Goal: Information Seeking & Learning: Learn about a topic

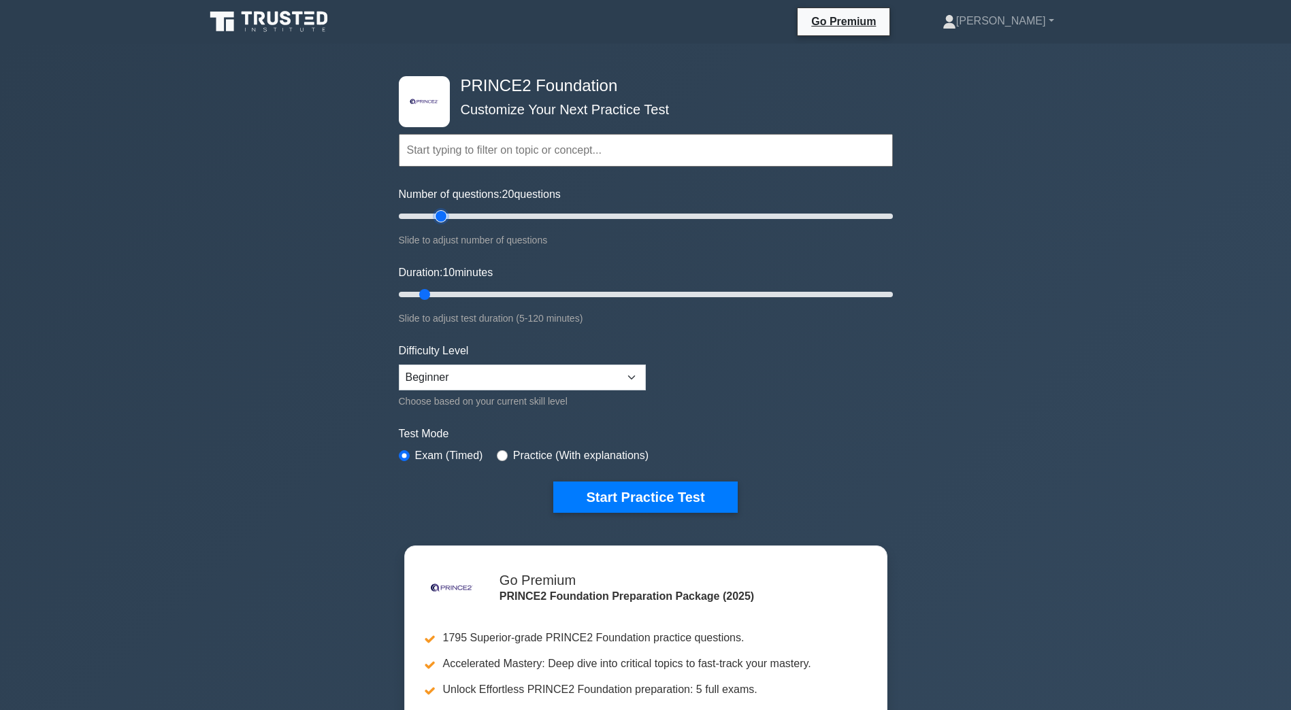
drag, startPoint x: 415, startPoint y: 216, endPoint x: 438, endPoint y: 216, distance: 23.1
type input "20"
click at [438, 216] on input "Number of questions: 20 questions" at bounding box center [646, 216] width 494 height 16
drag, startPoint x: 425, startPoint y: 293, endPoint x: 459, endPoint y: 293, distance: 34.0
type input "20"
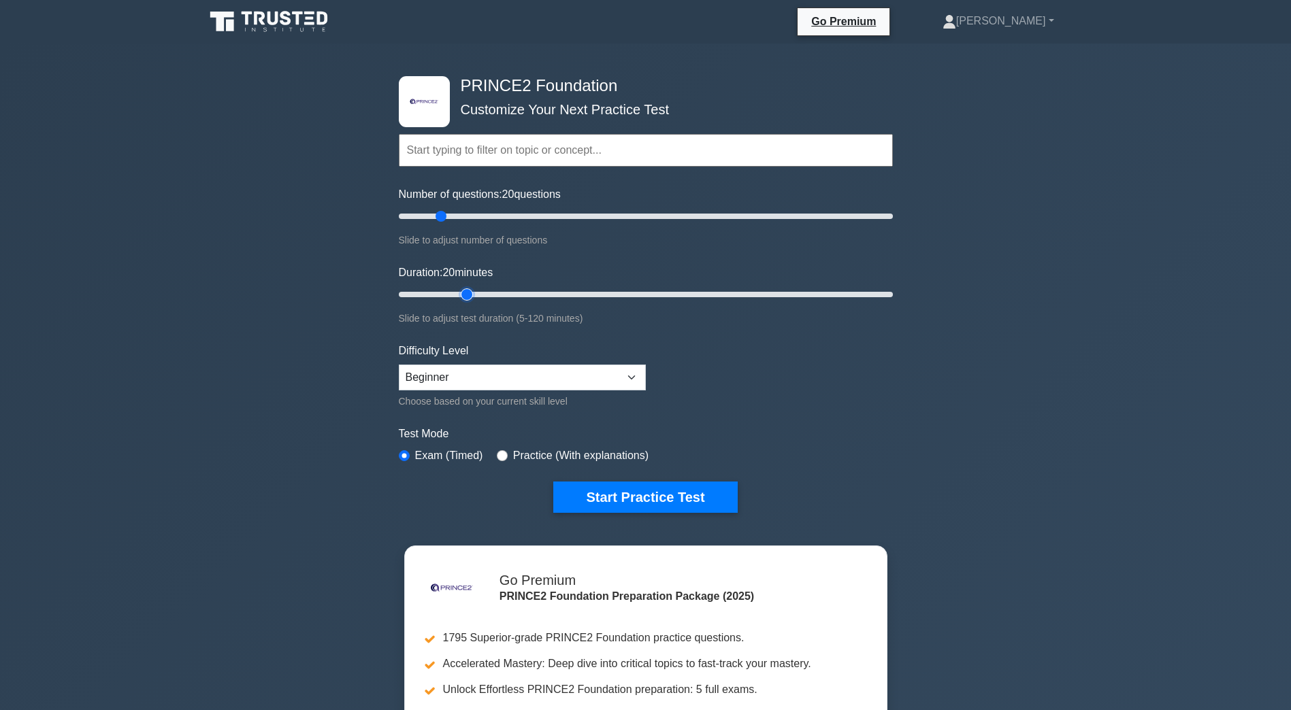
click at [459, 291] on input "Duration: 20 minutes" at bounding box center [646, 294] width 494 height 16
click at [463, 378] on select "Beginner Intermediate Expert" at bounding box center [522, 378] width 247 height 26
select select "intermediate"
click at [399, 365] on select "Beginner Intermediate Expert" at bounding box center [522, 378] width 247 height 26
click at [656, 501] on button "Start Practice Test" at bounding box center [645, 497] width 184 height 31
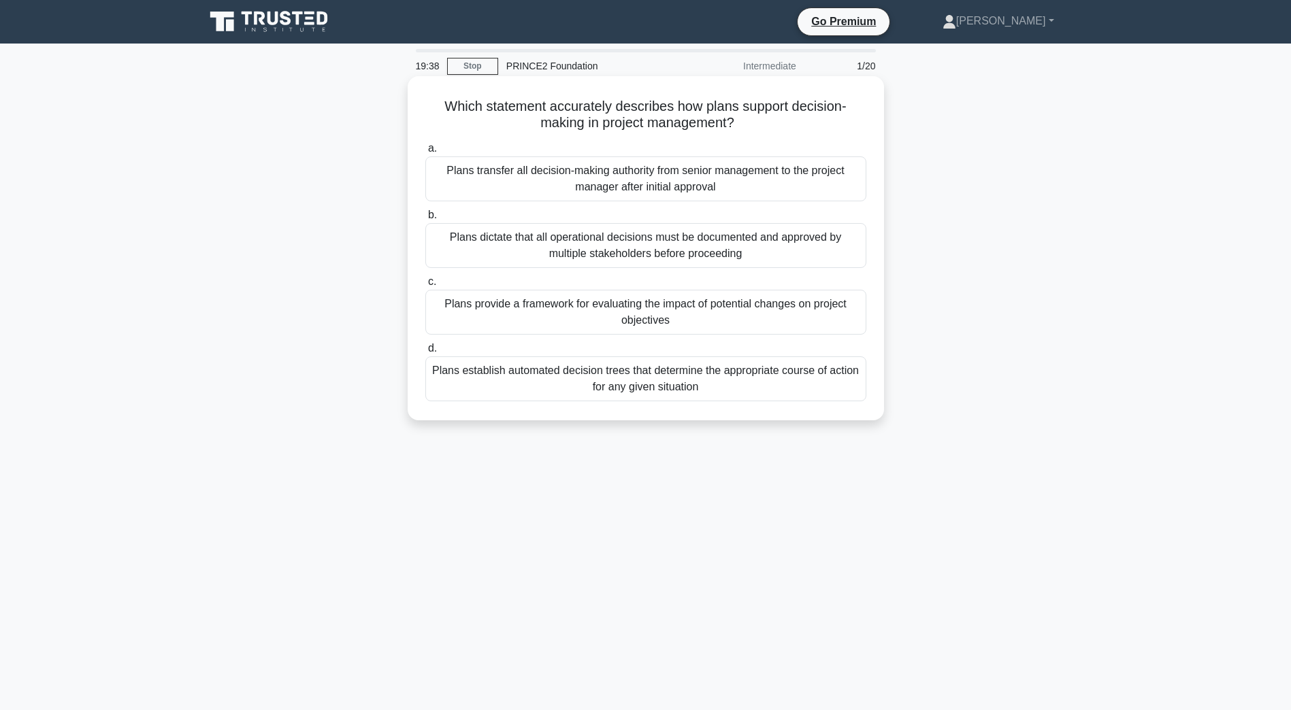
click at [659, 312] on div "Plans provide a framework for evaluating the impact of potential changes on pro…" at bounding box center [645, 312] width 441 height 45
click at [425, 286] on input "c. Plans provide a framework for evaluating the impact of potential changes on …" at bounding box center [425, 282] width 0 height 9
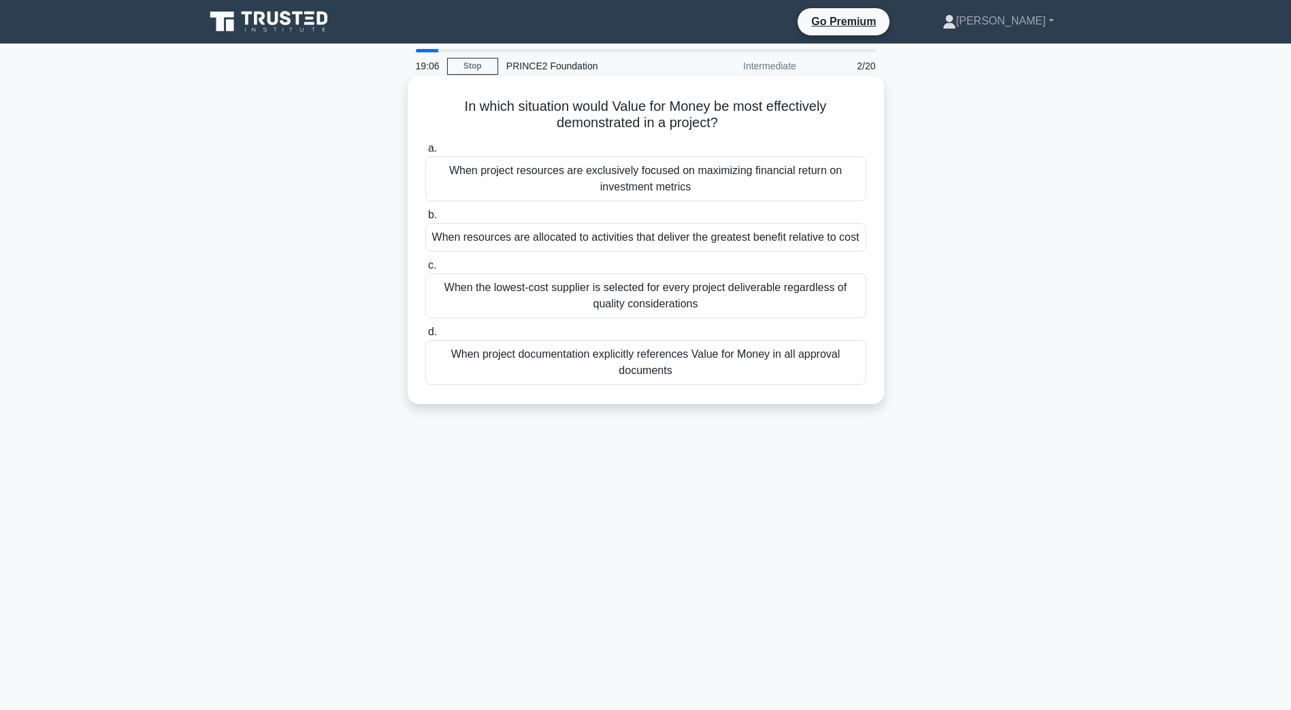
click at [727, 240] on div "When resources are allocated to activities that deliver the greatest benefit re…" at bounding box center [645, 237] width 441 height 29
click at [425, 220] on input "b. When resources are allocated to activities that deliver the greatest benefit…" at bounding box center [425, 215] width 0 height 9
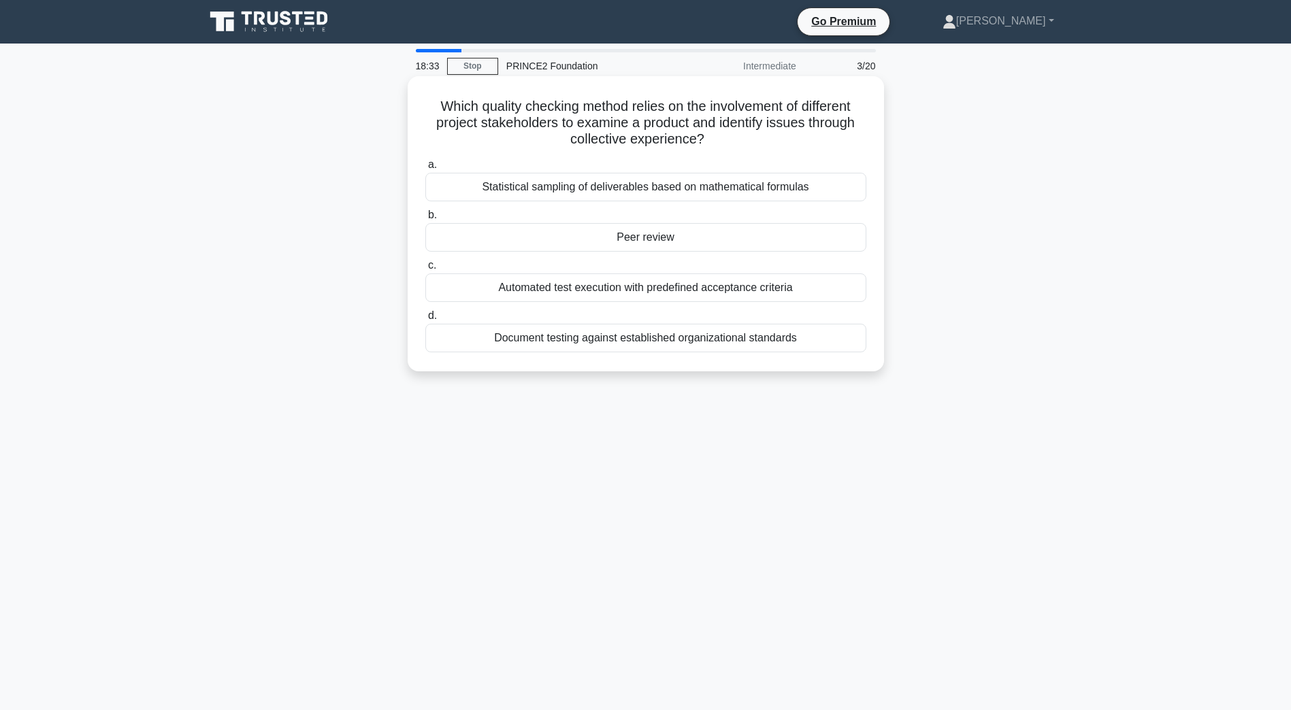
click at [591, 339] on div "Document testing against established organizational standards" at bounding box center [645, 338] width 441 height 29
click at [425, 320] on input "d. Document testing against established organizational standards" at bounding box center [425, 316] width 0 height 9
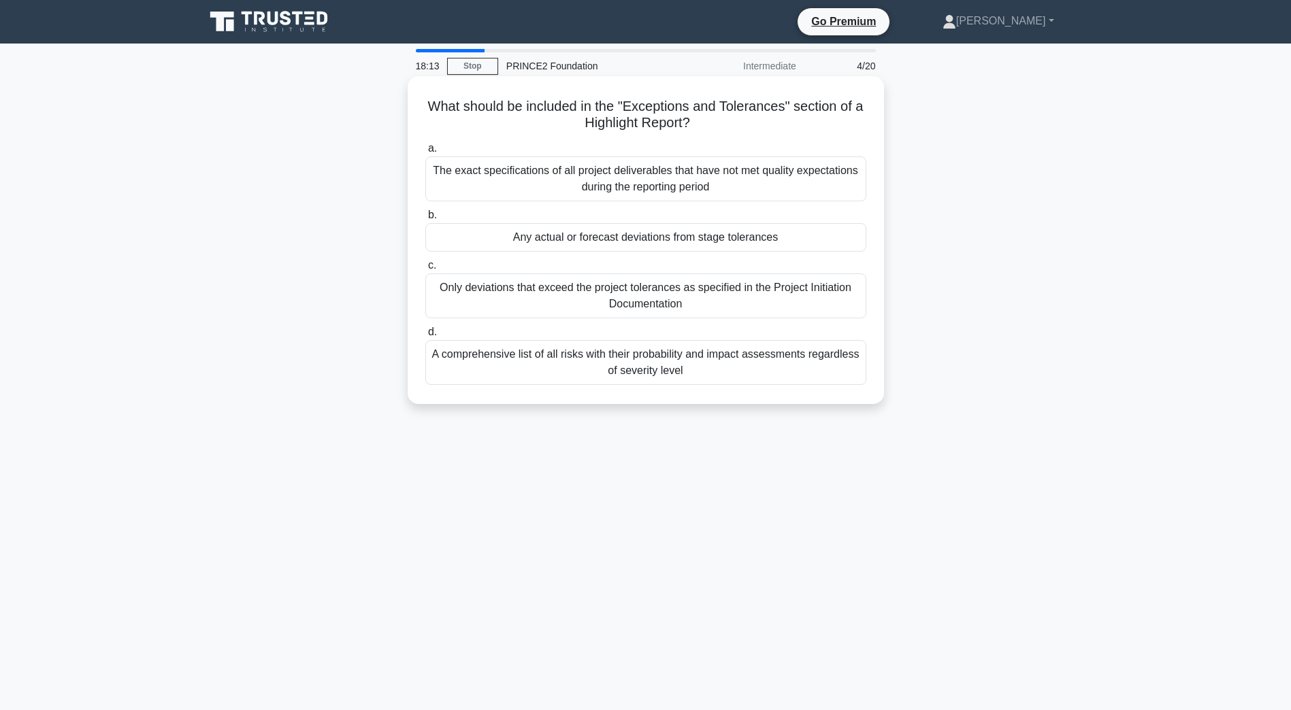
click at [703, 185] on div "The exact specifications of all project deliverables that have not met quality …" at bounding box center [645, 178] width 441 height 45
click at [425, 153] on input "a. The exact specifications of all project deliverables that have not met quali…" at bounding box center [425, 148] width 0 height 9
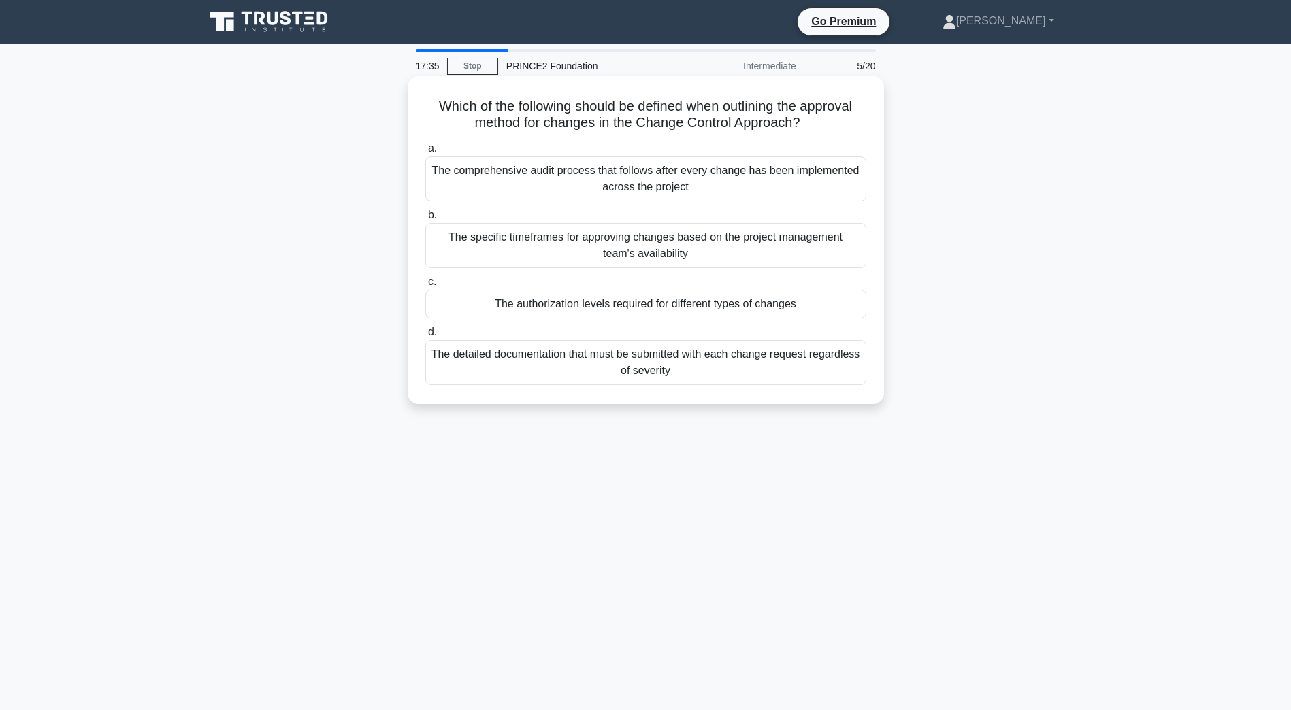
click at [676, 182] on div "The comprehensive audit process that follows after every change has been implem…" at bounding box center [645, 178] width 441 height 45
click at [425, 153] on input "a. The comprehensive audit process that follows after every change has been imp…" at bounding box center [425, 148] width 0 height 9
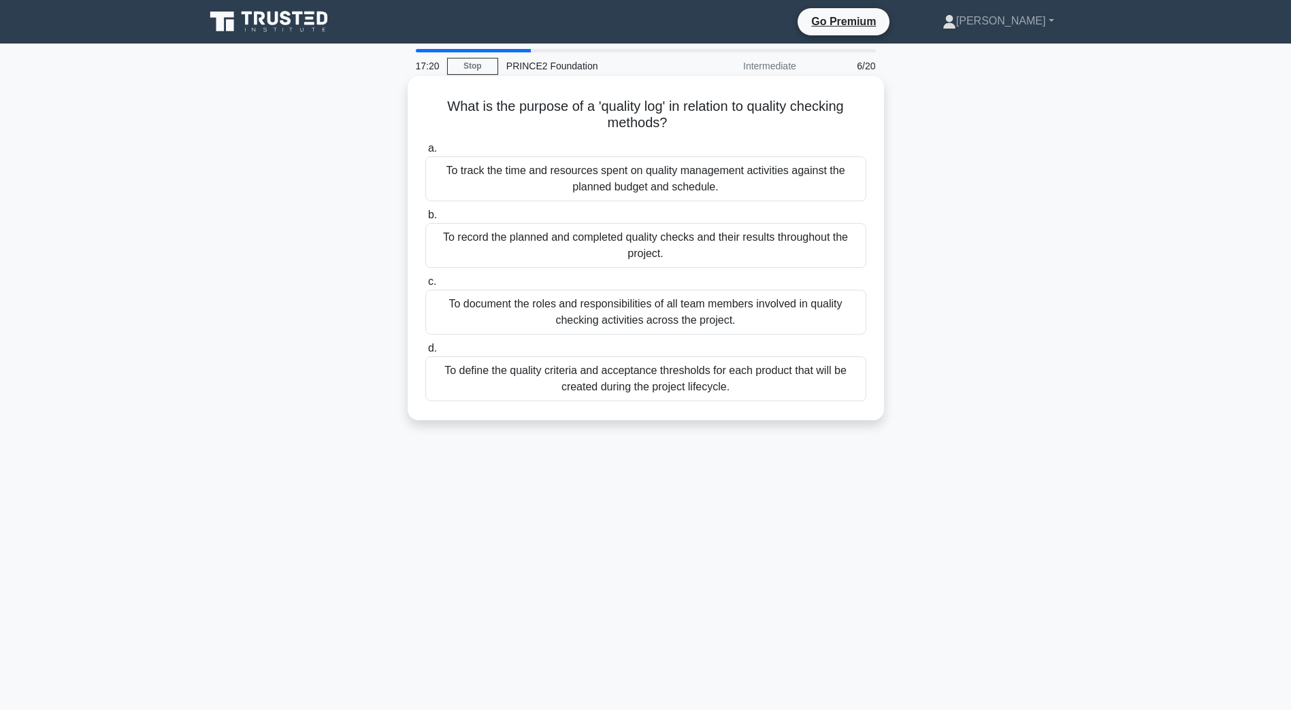
click at [687, 378] on div "To define the quality criteria and acceptance thresholds for each product that …" at bounding box center [645, 378] width 441 height 45
click at [425, 353] on input "d. To define the quality criteria and acceptance thresholds for each product th…" at bounding box center [425, 348] width 0 height 9
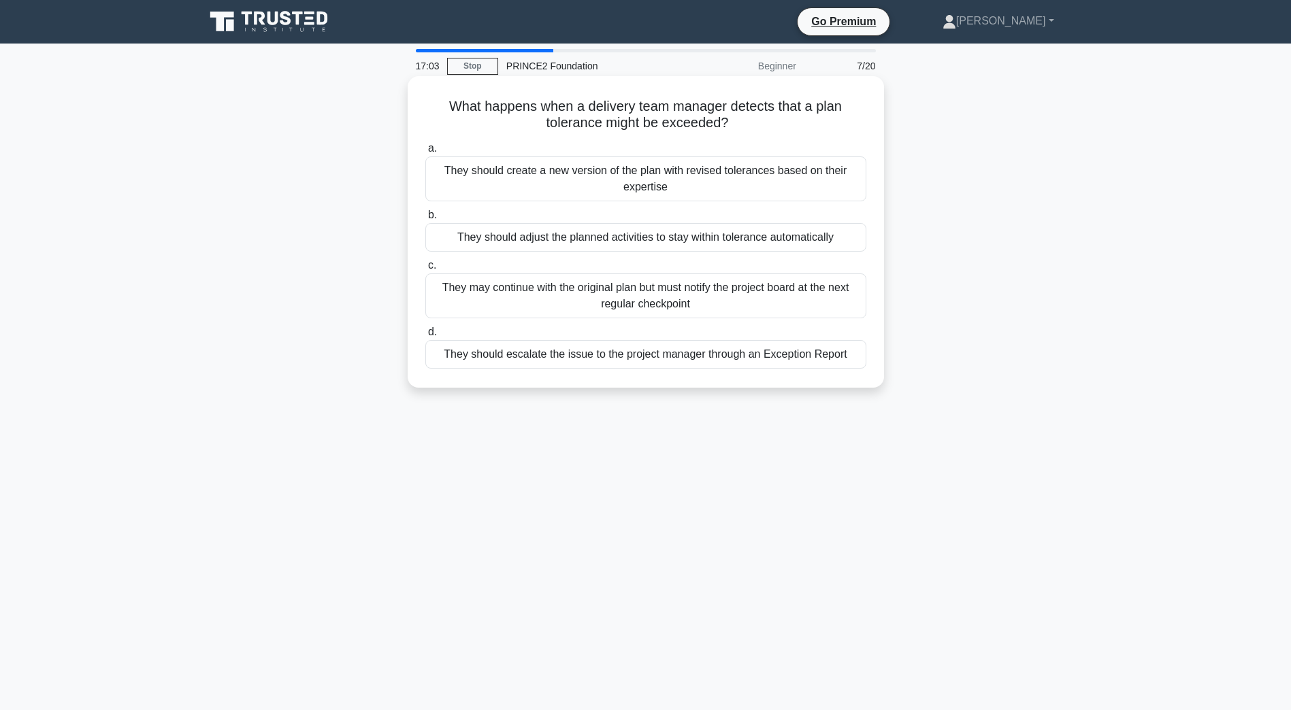
click at [697, 356] on div "They should escalate the issue to the project manager through an Exception Repo…" at bounding box center [645, 354] width 441 height 29
click at [425, 337] on input "d. They should escalate the issue to the project manager through an Exception R…" at bounding box center [425, 332] width 0 height 9
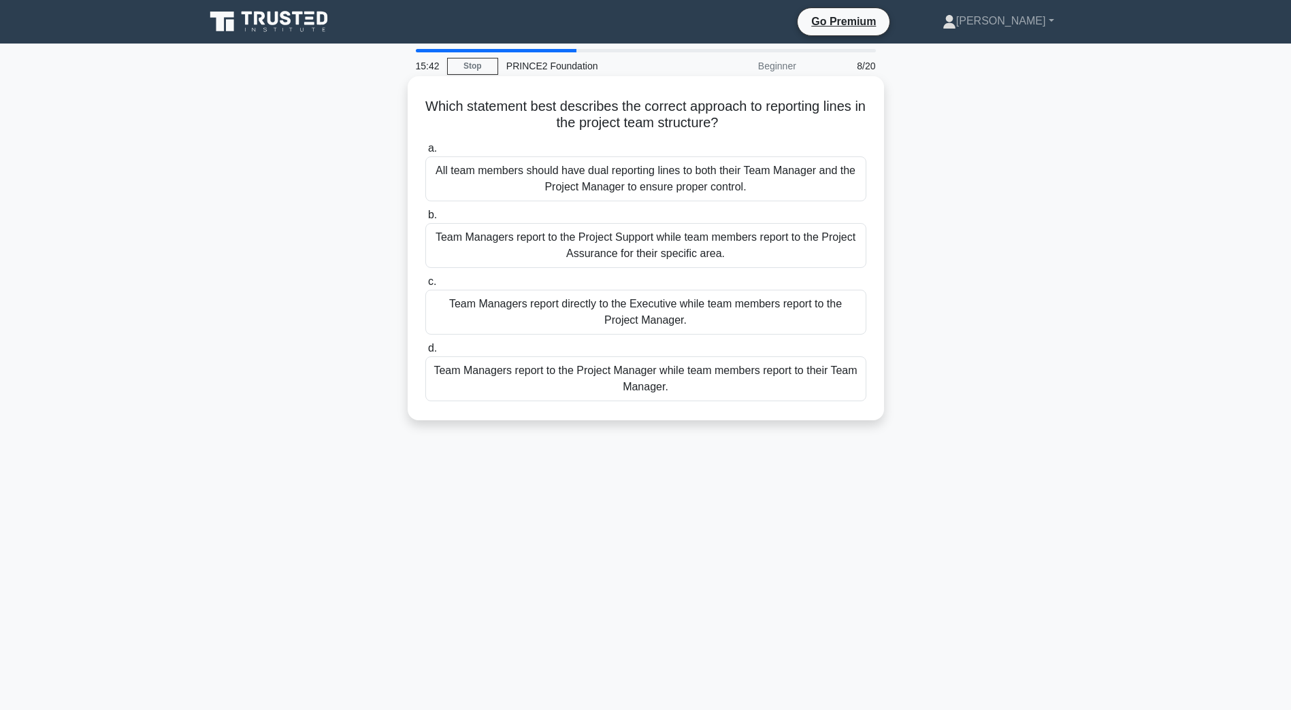
click at [710, 380] on div "Team Managers report to the Project Manager while team members report to their …" at bounding box center [645, 378] width 441 height 45
click at [425, 353] on input "d. Team Managers report to the Project Manager while team members report to the…" at bounding box center [425, 348] width 0 height 9
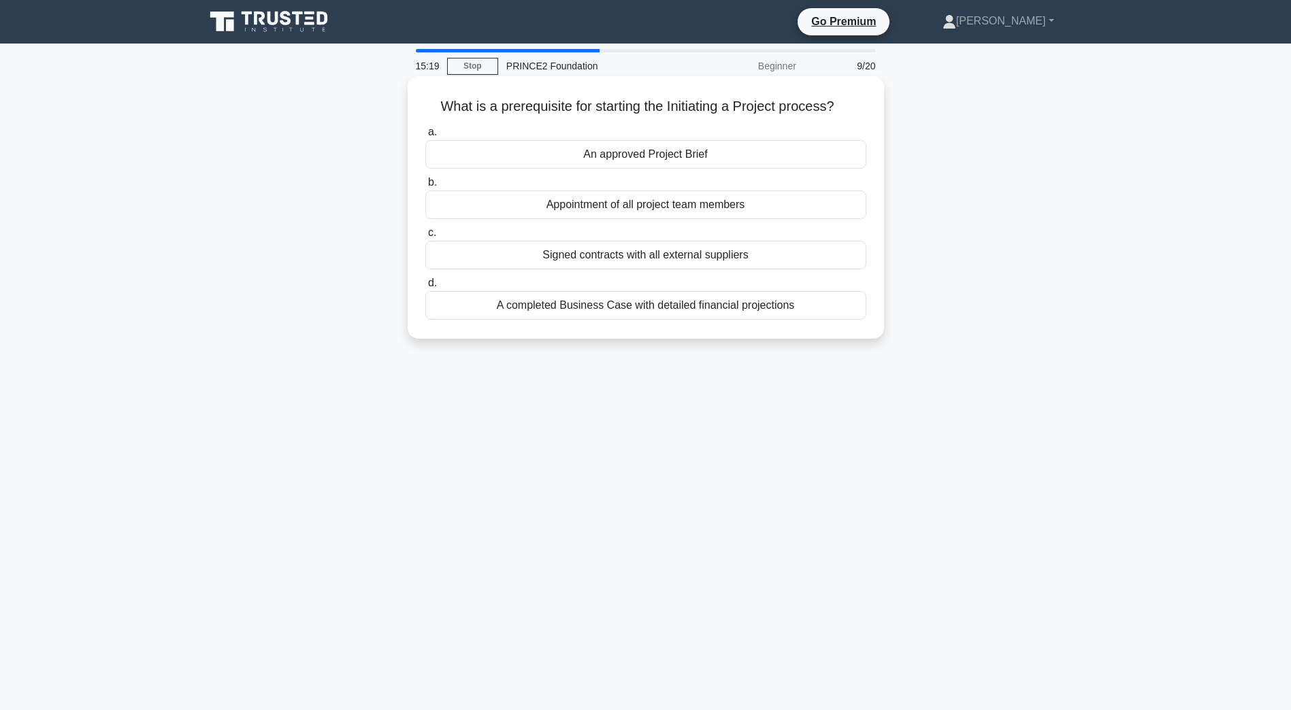
click at [703, 154] on div "An approved Project Brief" at bounding box center [645, 154] width 441 height 29
click at [425, 137] on input "a. An approved Project Brief" at bounding box center [425, 132] width 0 height 9
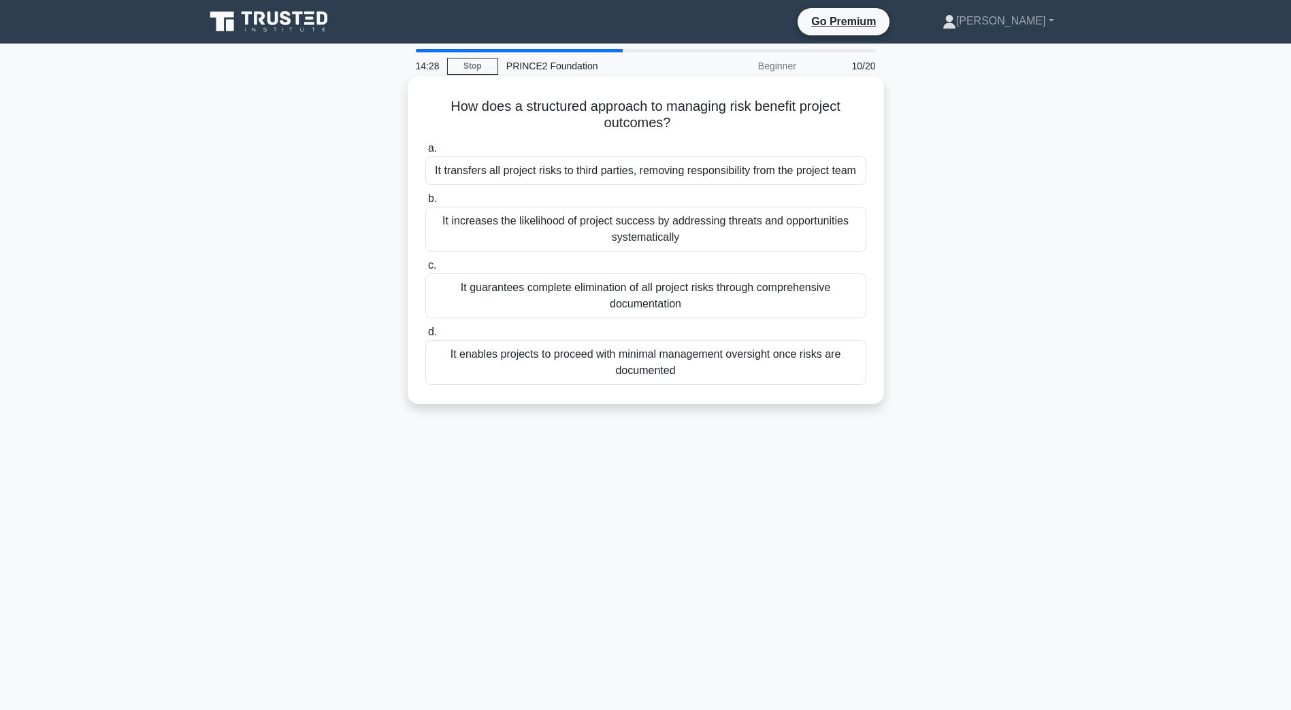
click at [716, 231] on div "It increases the likelihood of project success by addressing threats and opport…" at bounding box center [645, 229] width 441 height 45
click at [425, 203] on input "b. It increases the likelihood of project success by addressing threats and opp…" at bounding box center [425, 199] width 0 height 9
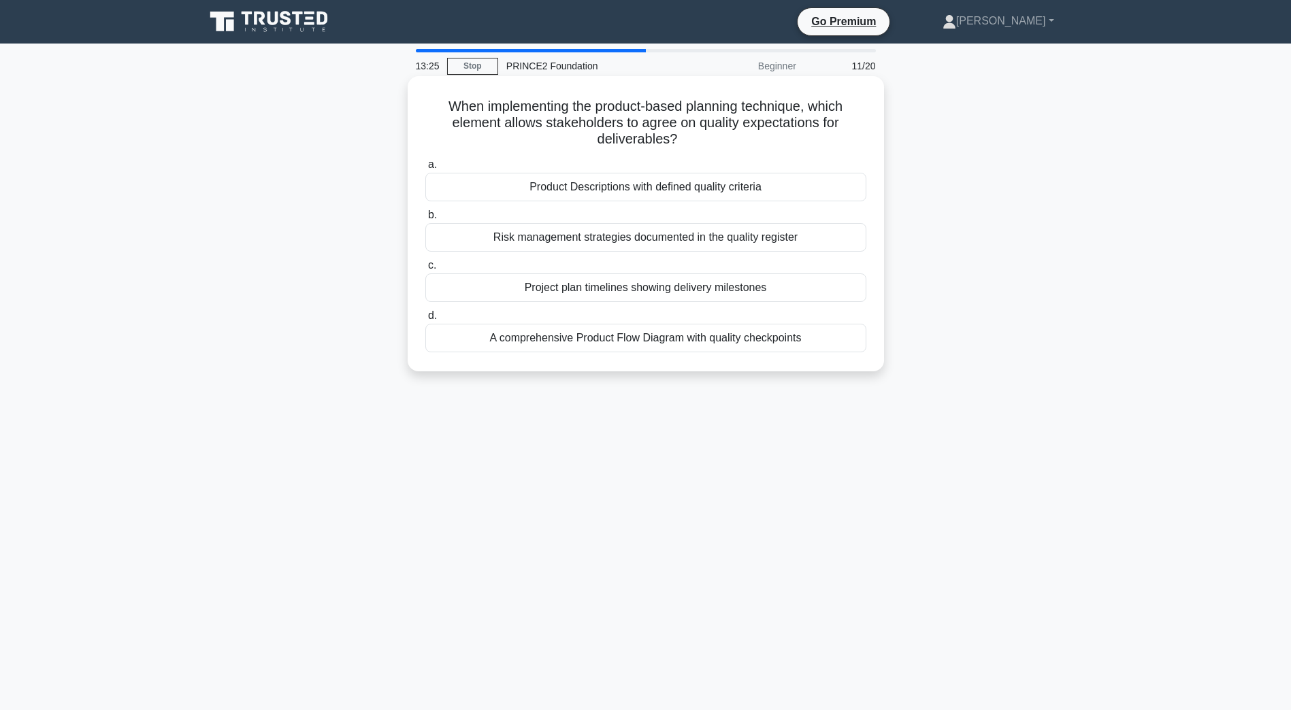
click at [736, 184] on div "Product Descriptions with defined quality criteria" at bounding box center [645, 187] width 441 height 29
click at [425, 169] on input "a. Product Descriptions with defined quality criteria" at bounding box center [425, 165] width 0 height 9
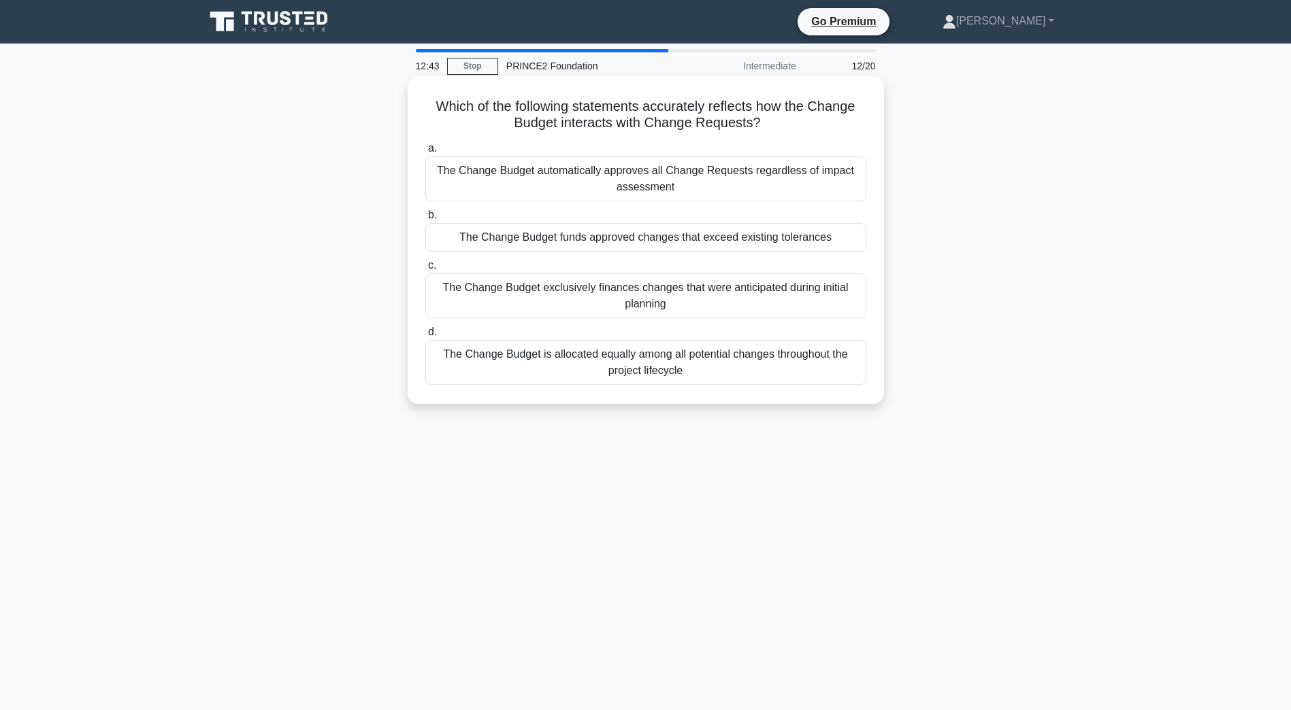
click at [782, 241] on div "The Change Budget funds approved changes that exceed existing tolerances" at bounding box center [645, 237] width 441 height 29
click at [425, 220] on input "b. The Change Budget funds approved changes that exceed existing tolerances" at bounding box center [425, 215] width 0 height 9
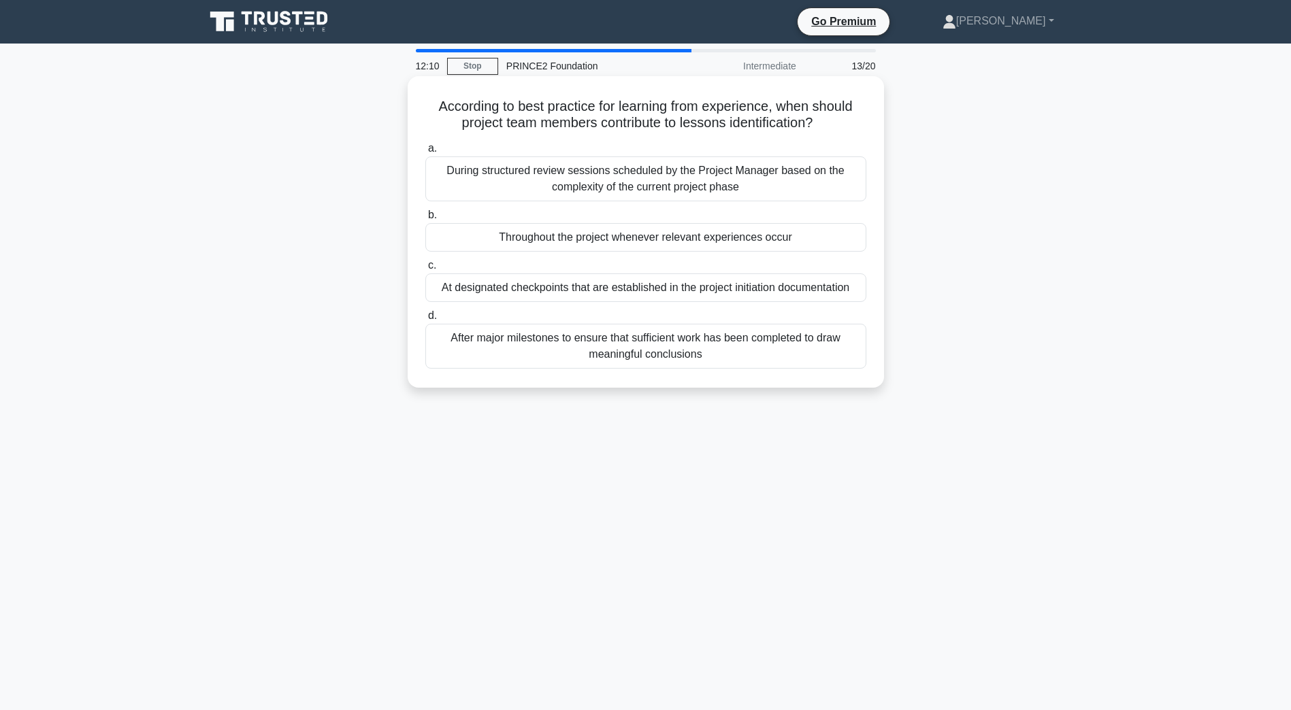
click at [723, 237] on div "Throughout the project whenever relevant experiences occur" at bounding box center [645, 237] width 441 height 29
click at [425, 220] on input "b. Throughout the project whenever relevant experiences occur" at bounding box center [425, 215] width 0 height 9
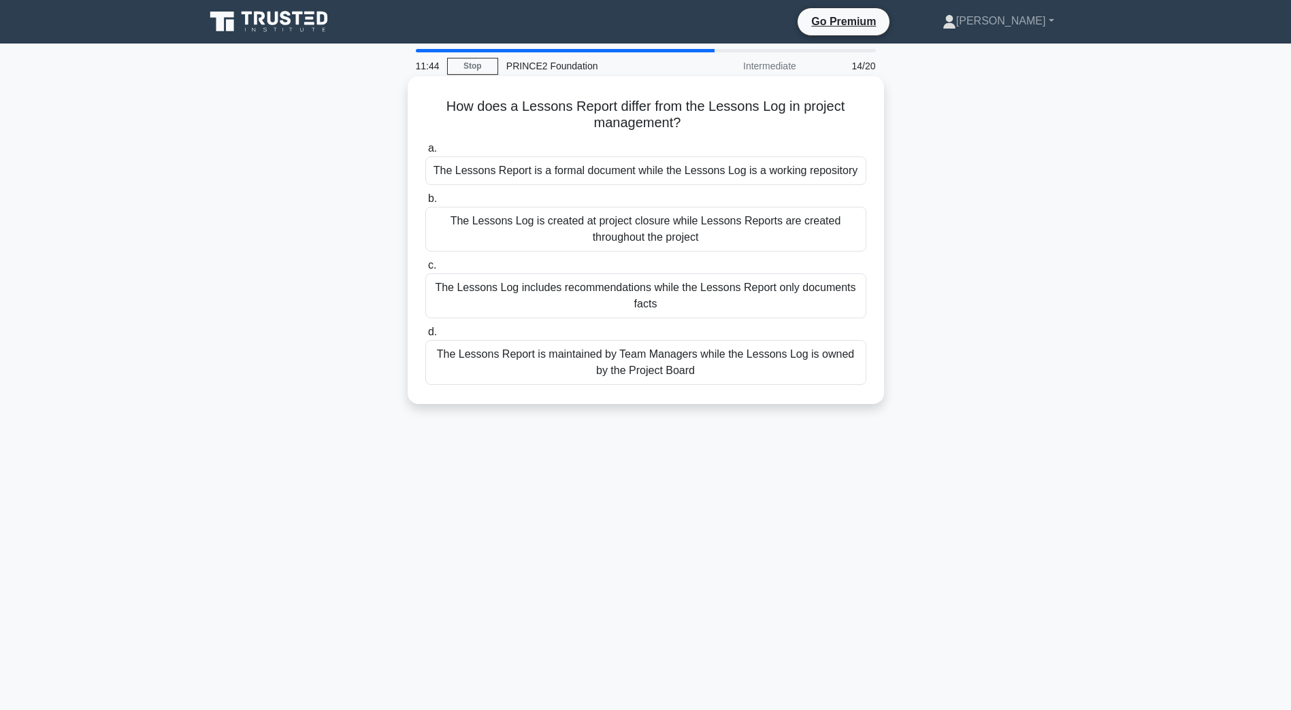
click at [806, 171] on div "The Lessons Report is a formal document while the Lessons Log is a working repo…" at bounding box center [645, 170] width 441 height 29
click at [425, 153] on input "a. The Lessons Report is a formal document while the Lessons Log is a working r…" at bounding box center [425, 148] width 0 height 9
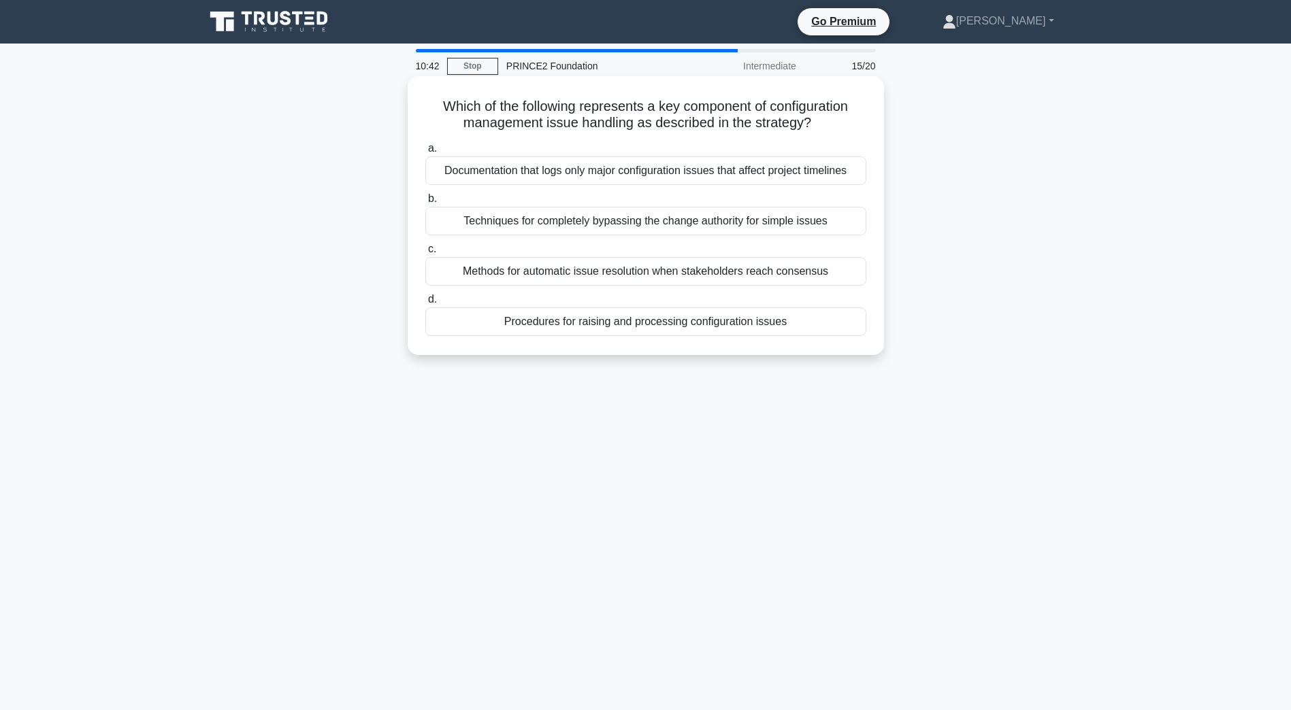
click at [786, 177] on div "Documentation that logs only major configuration issues that affect project tim…" at bounding box center [645, 170] width 441 height 29
click at [425, 153] on input "a. Documentation that logs only major configuration issues that affect project …" at bounding box center [425, 148] width 0 height 9
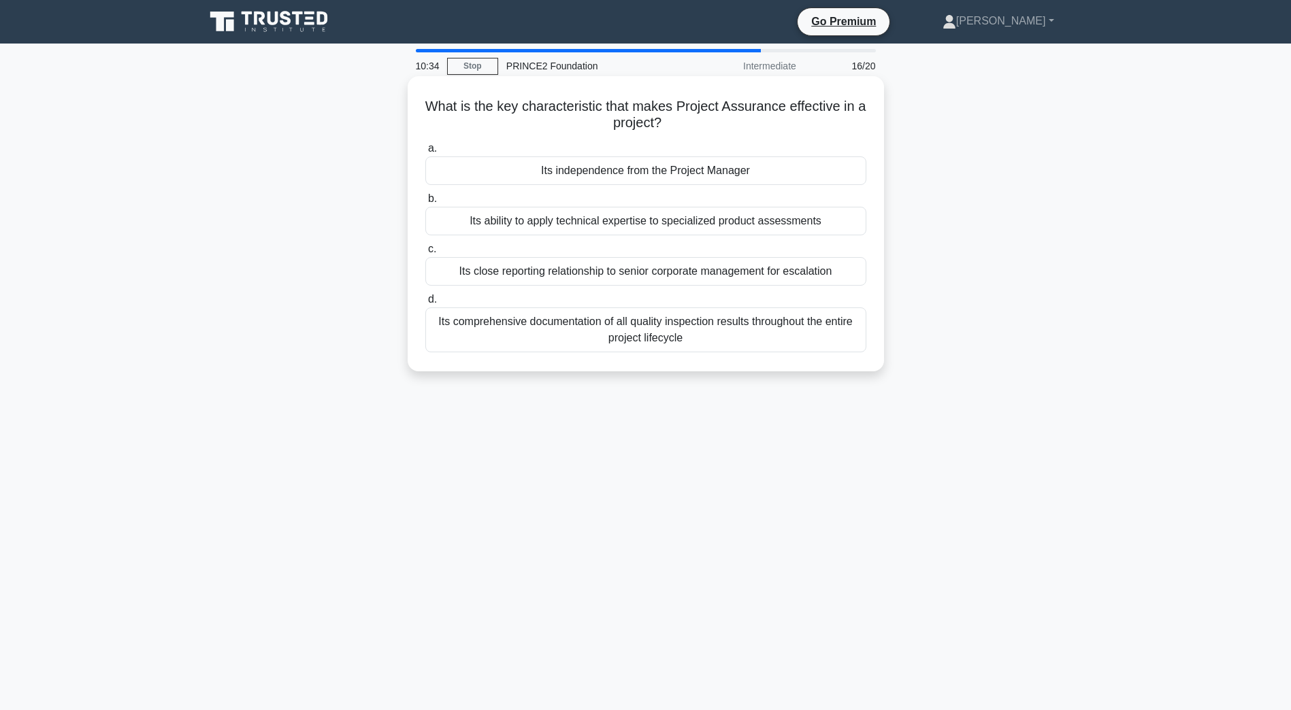
click at [653, 333] on div "Its comprehensive documentation of all quality inspection results throughout th…" at bounding box center [645, 329] width 441 height 45
click at [425, 304] on input "d. Its comprehensive documentation of all quality inspection results throughout…" at bounding box center [425, 299] width 0 height 9
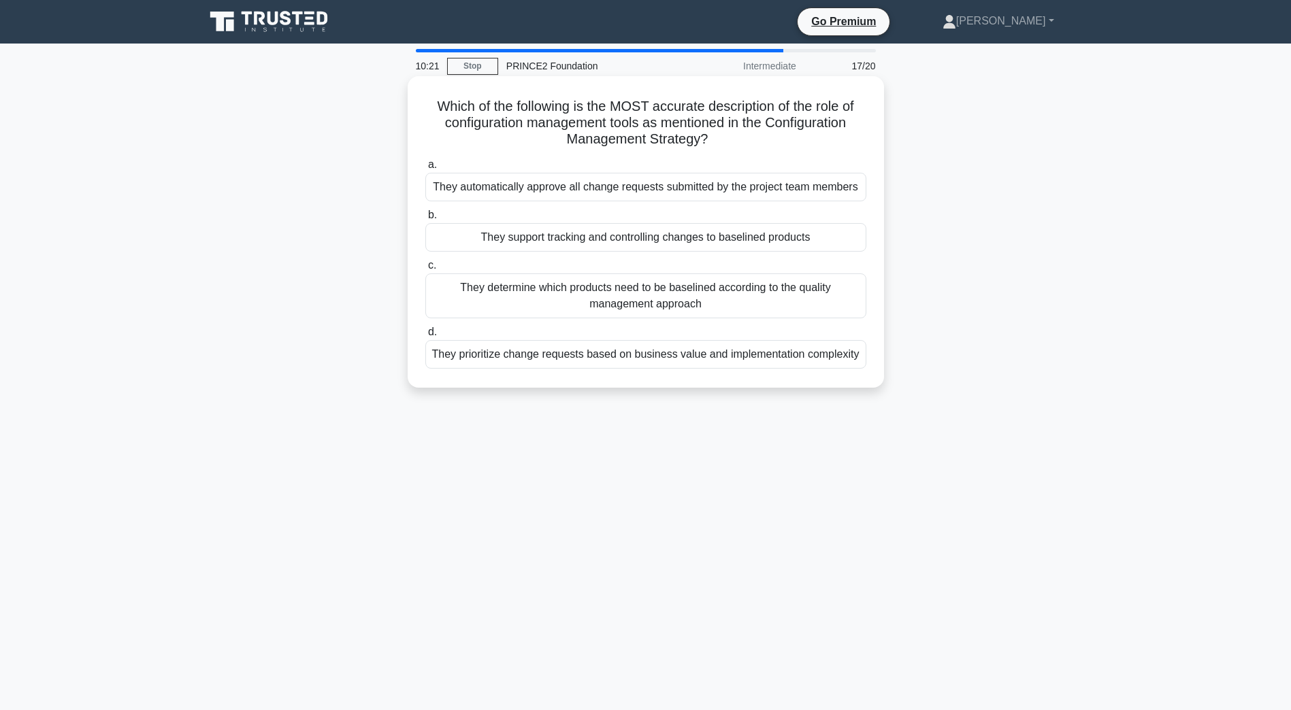
click at [676, 302] on div "They determine which products need to be baselined according to the quality man…" at bounding box center [645, 295] width 441 height 45
click at [425, 270] on input "c. They determine which products need to be baselined according to the quality …" at bounding box center [425, 265] width 0 height 9
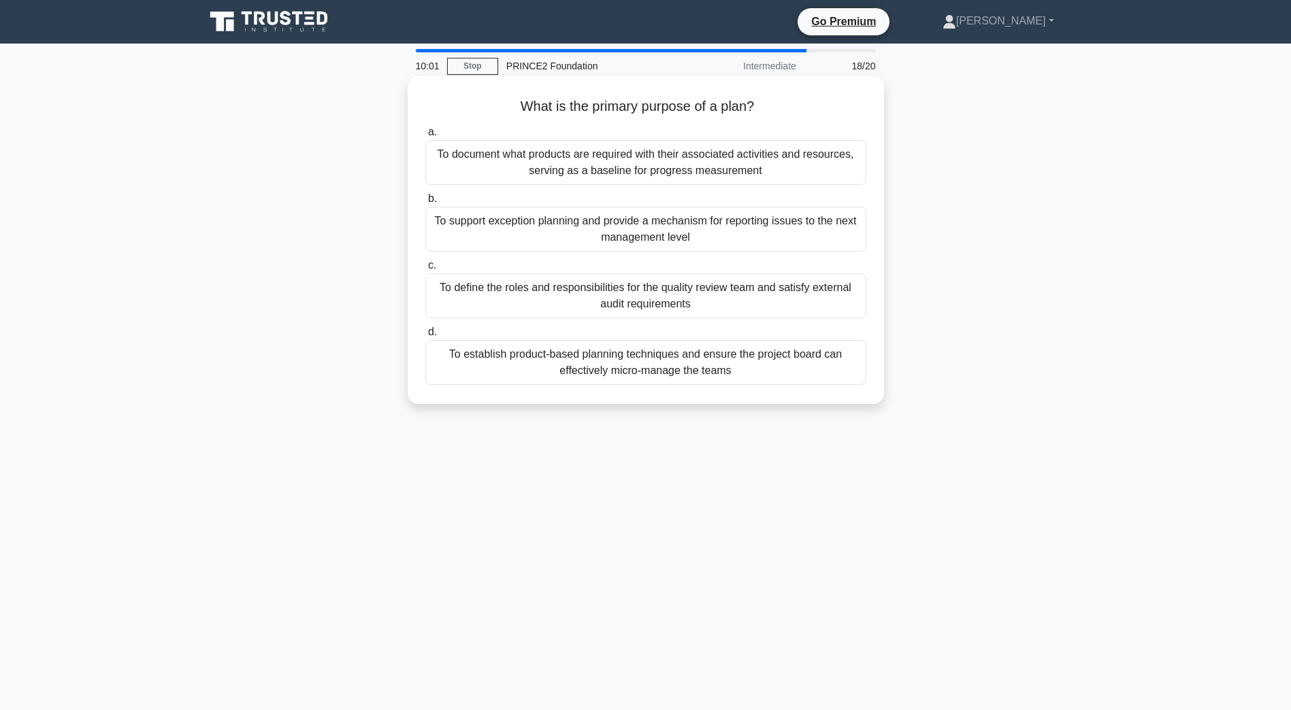
click at [733, 163] on div "To document what products are required with their associated activities and res…" at bounding box center [645, 162] width 441 height 45
click at [425, 137] on input "a. To document what products are required with their associated activities and …" at bounding box center [425, 132] width 0 height 9
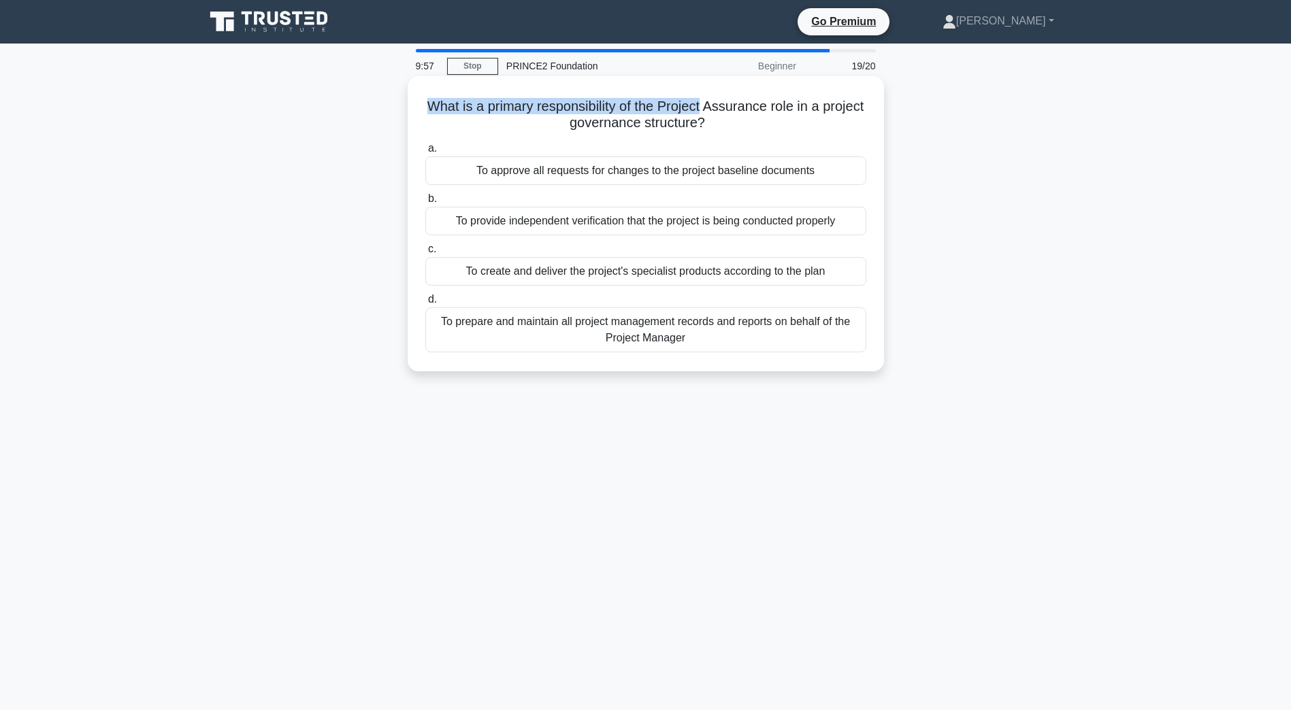
drag, startPoint x: 448, startPoint y: 106, endPoint x: 731, endPoint y: 104, distance: 283.7
click at [729, 104] on h5 "What is a primary responsibility of the Project Assurance role in a project gov…" at bounding box center [646, 115] width 444 height 34
drag, startPoint x: 731, startPoint y: 104, endPoint x: 768, endPoint y: 125, distance: 42.4
click at [768, 125] on h5 "What is a primary responsibility of the Project Assurance role in a project gov…" at bounding box center [646, 115] width 444 height 34
click at [614, 324] on div "To prepare and maintain all project management records and reports on behalf of…" at bounding box center [645, 329] width 441 height 45
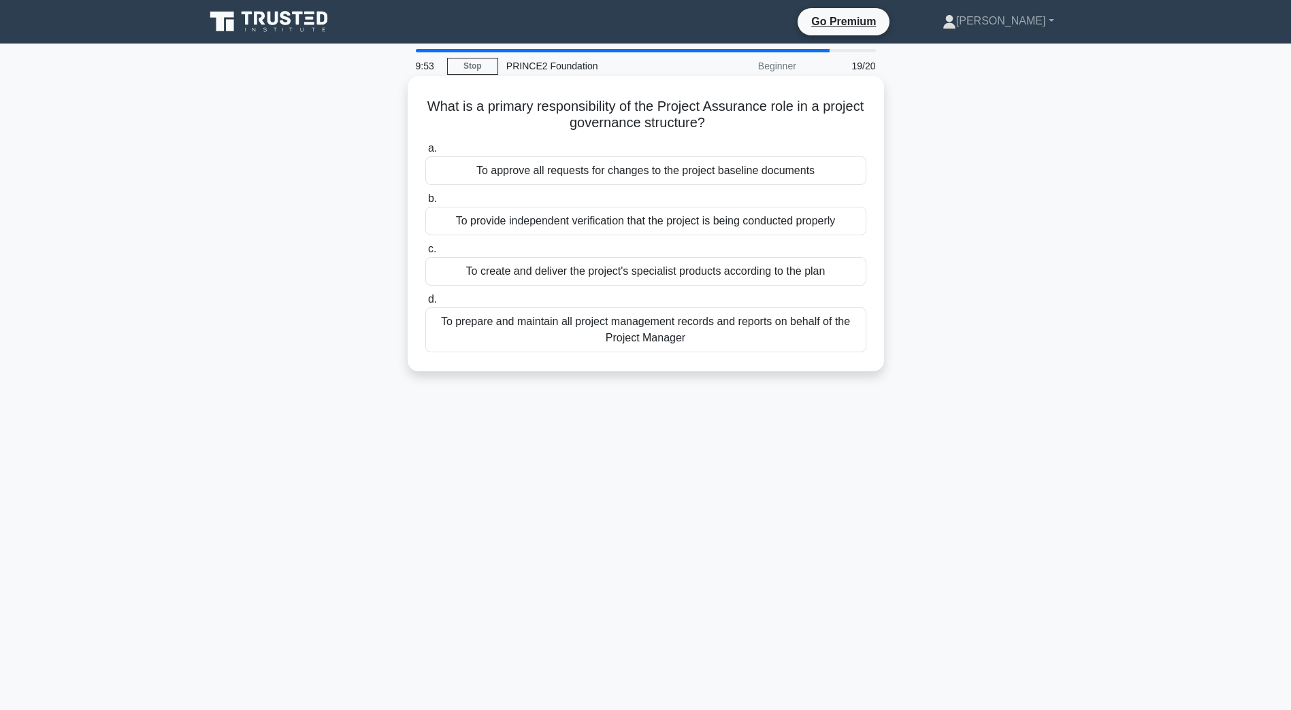
click at [425, 304] on input "d. To prepare and maintain all project management records and reports on behalf…" at bounding box center [425, 299] width 0 height 9
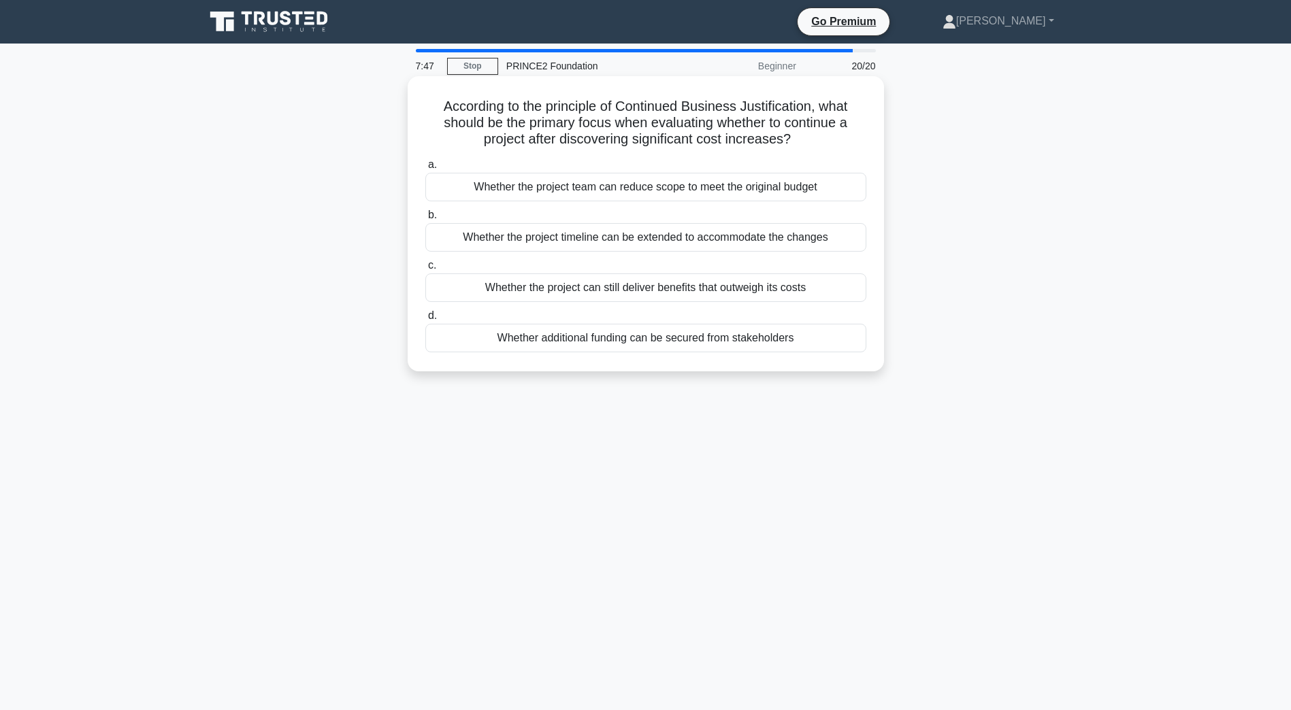
click at [761, 286] on div "Whether the project can still deliver benefits that outweigh its costs" at bounding box center [645, 287] width 441 height 29
click at [425, 270] on input "c. Whether the project can still deliver benefits that outweigh its costs" at bounding box center [425, 265] width 0 height 9
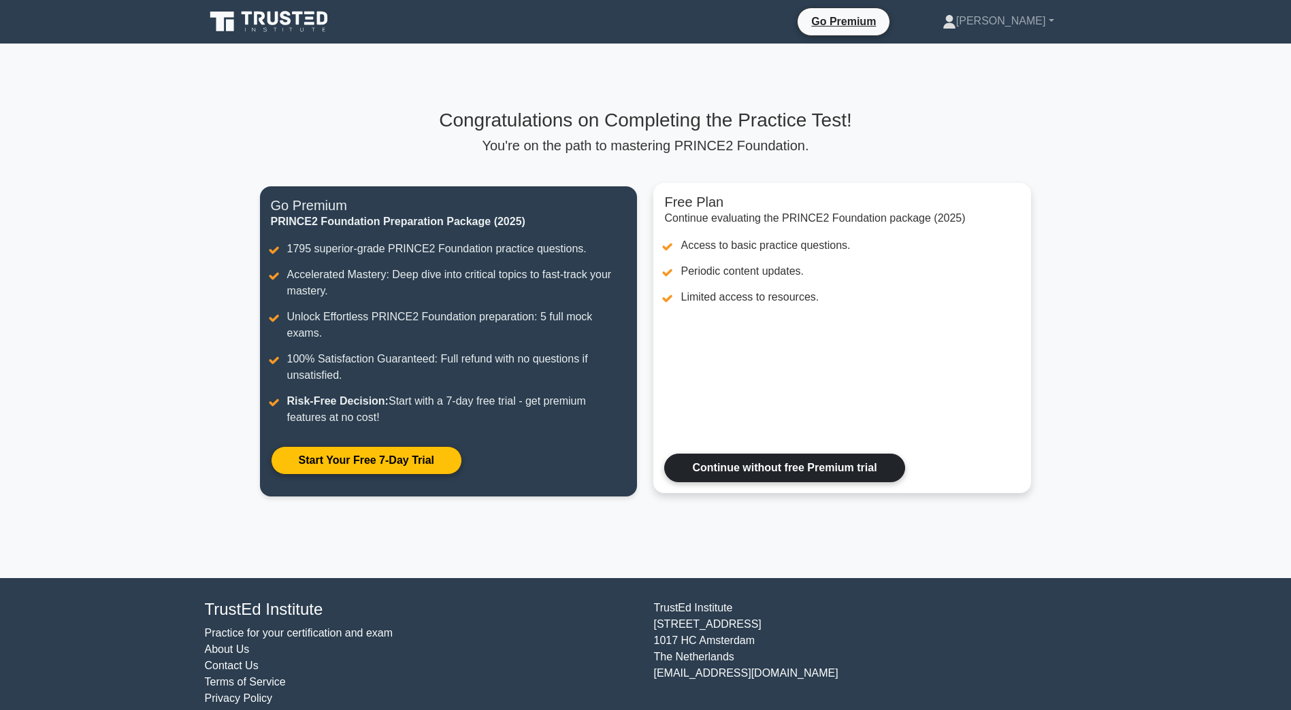
click at [820, 455] on link "Continue without free Premium trial" at bounding box center [784, 468] width 240 height 29
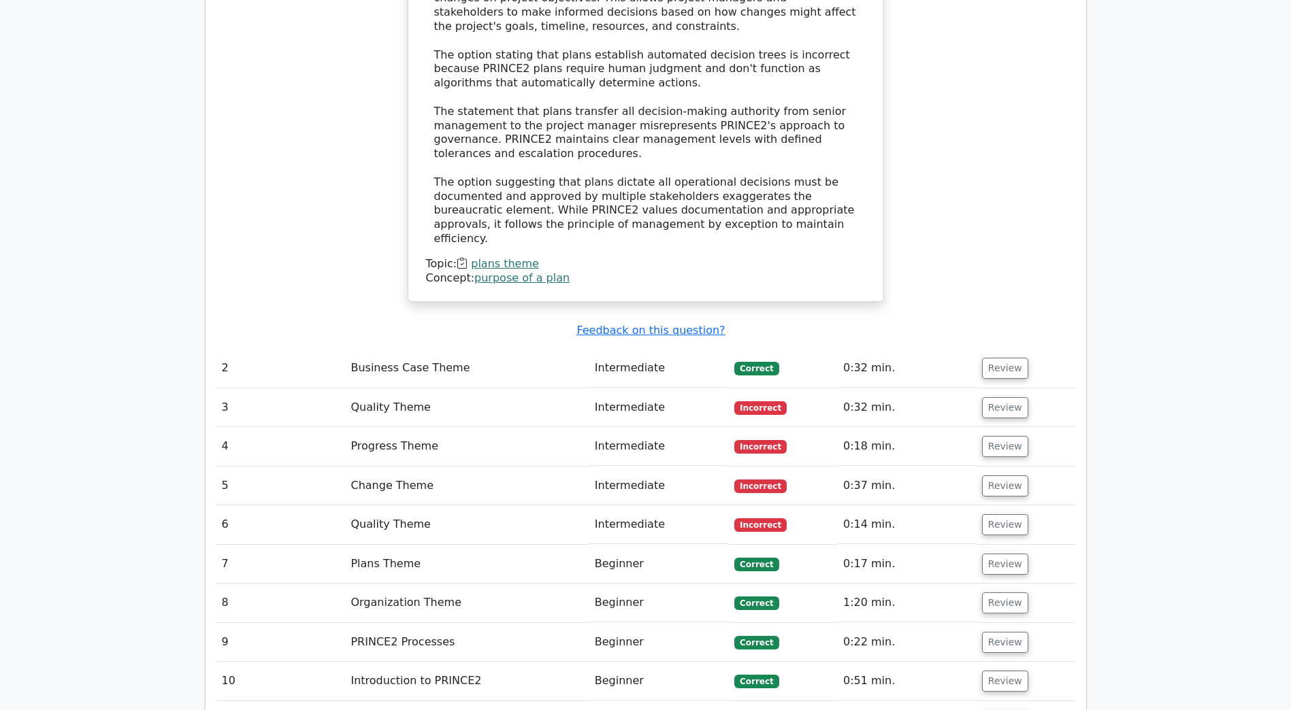
scroll to position [1701, 0]
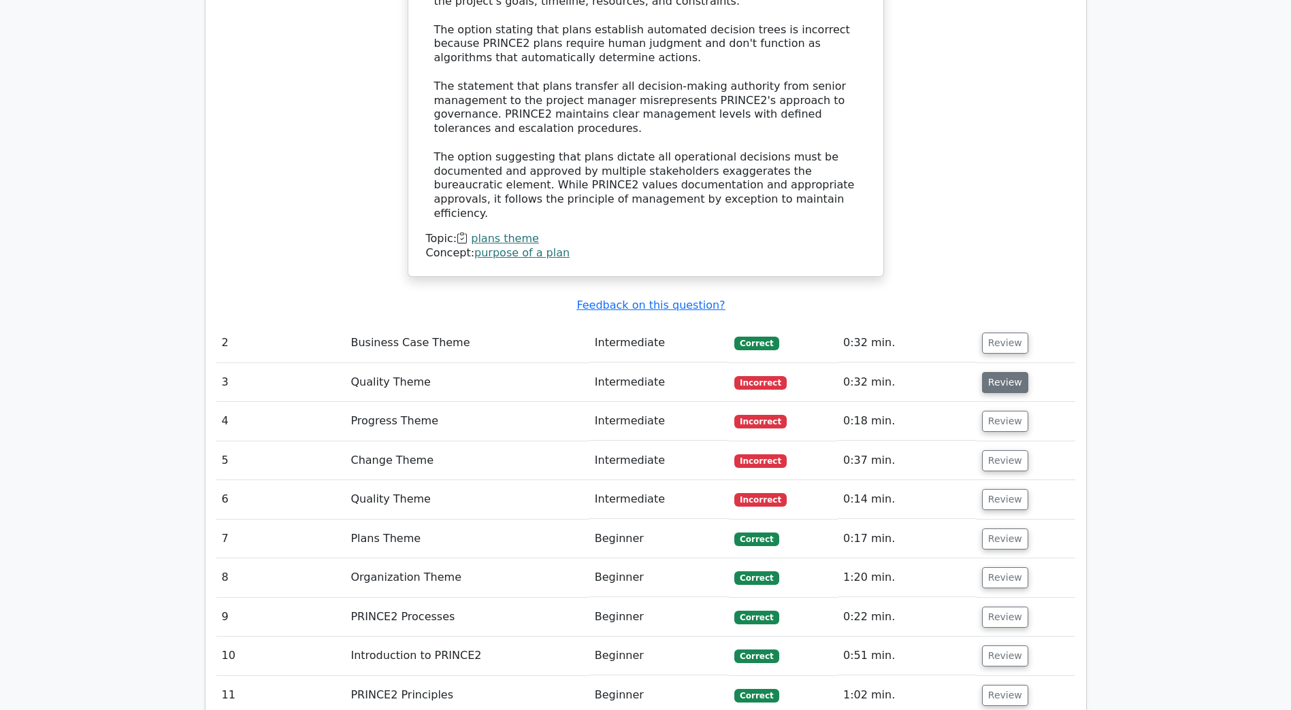
click at [1005, 372] on button "Review" at bounding box center [1005, 382] width 46 height 21
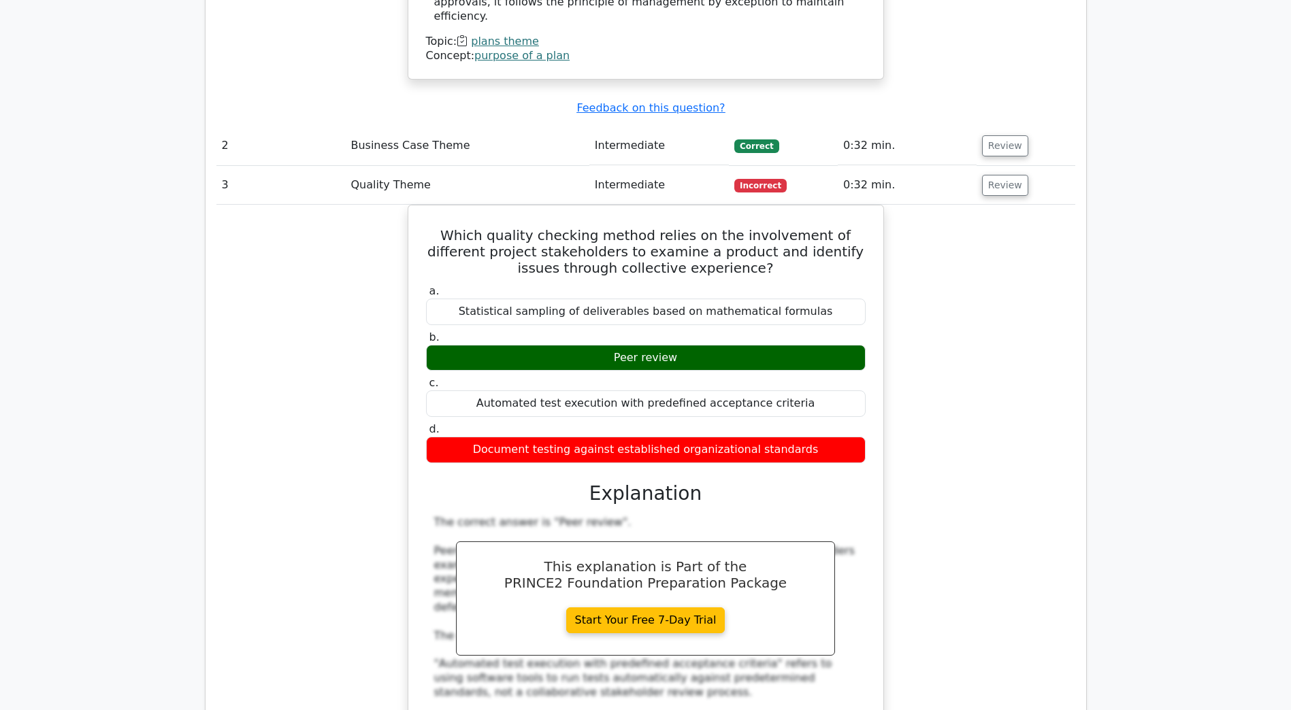
scroll to position [1905, 0]
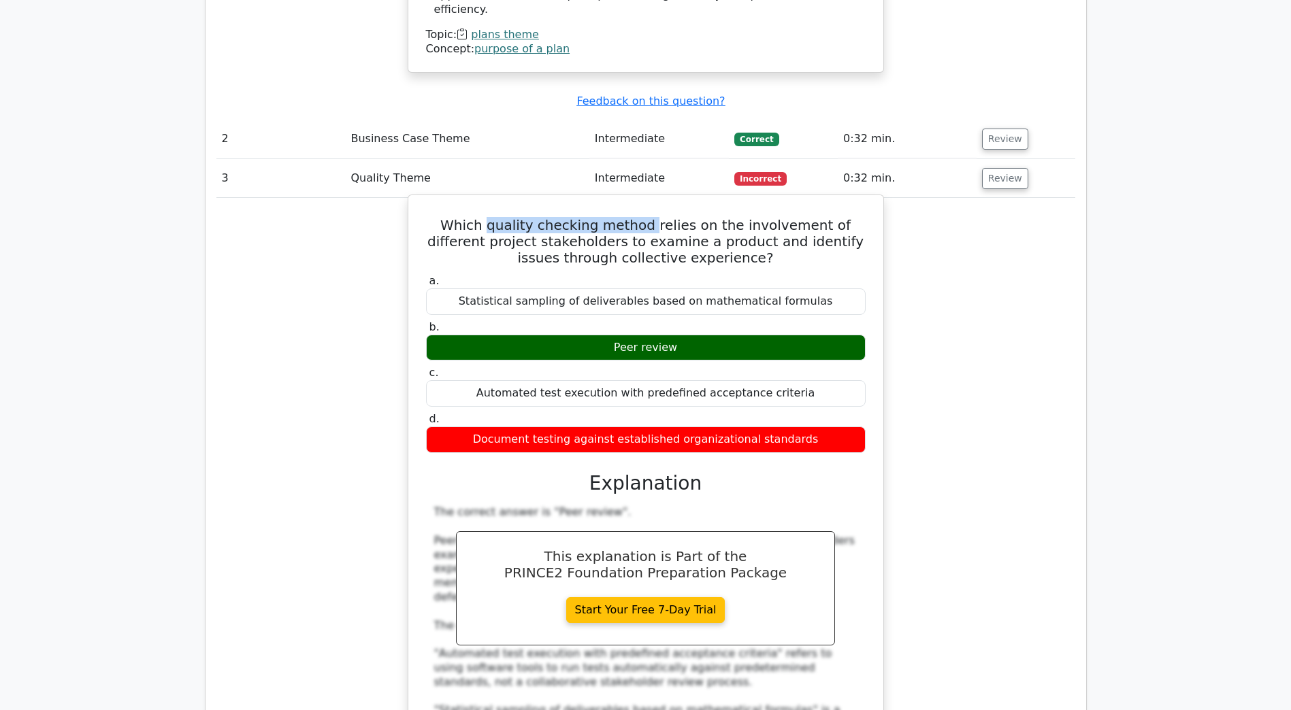
drag, startPoint x: 476, startPoint y: 162, endPoint x: 631, endPoint y: 161, distance: 155.1
click at [631, 217] on h5 "Which quality checking method relies on the involvement of different project st…" at bounding box center [646, 241] width 442 height 49
drag, startPoint x: 573, startPoint y: 182, endPoint x: 818, endPoint y: 180, distance: 245.6
click at [818, 217] on h5 "Which quality checking method relies on the involvement of different project st…" at bounding box center [646, 241] width 442 height 49
drag, startPoint x: 818, startPoint y: 180, endPoint x: 784, endPoint y: 186, distance: 35.1
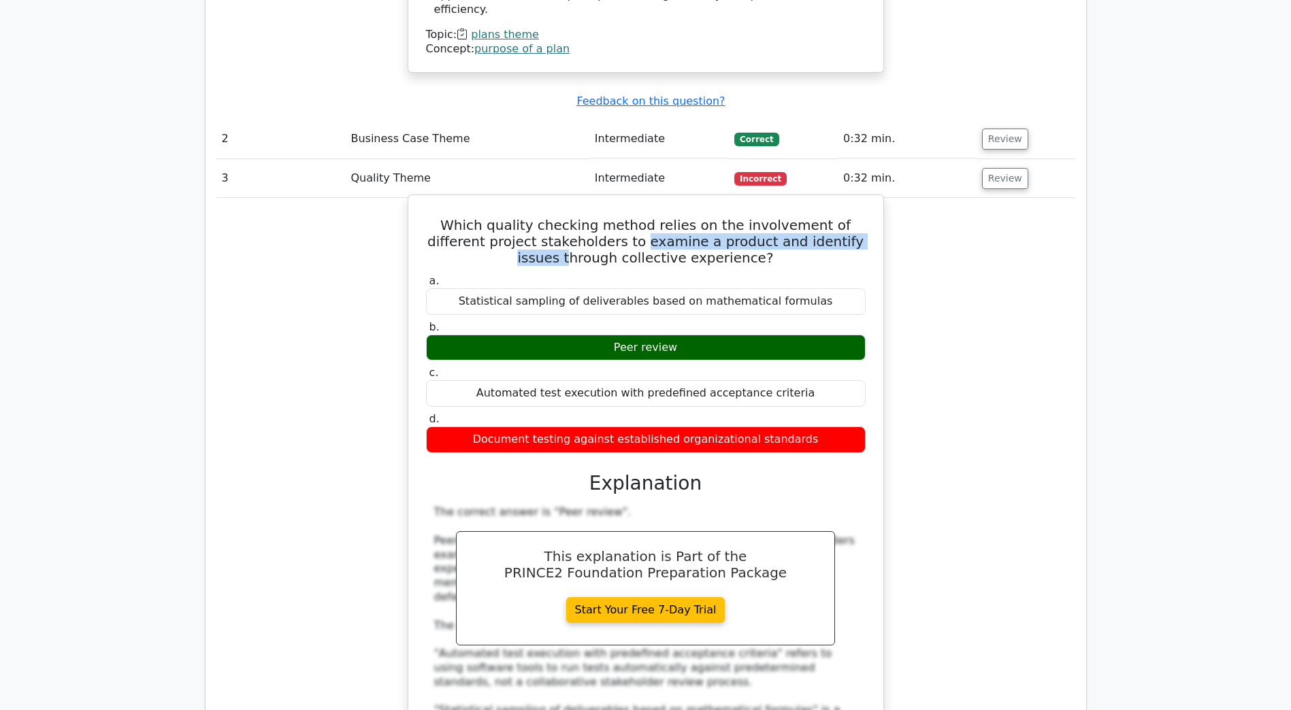
click at [784, 217] on h5 "Which quality checking method relies on the involvement of different project st…" at bounding box center [646, 241] width 442 height 49
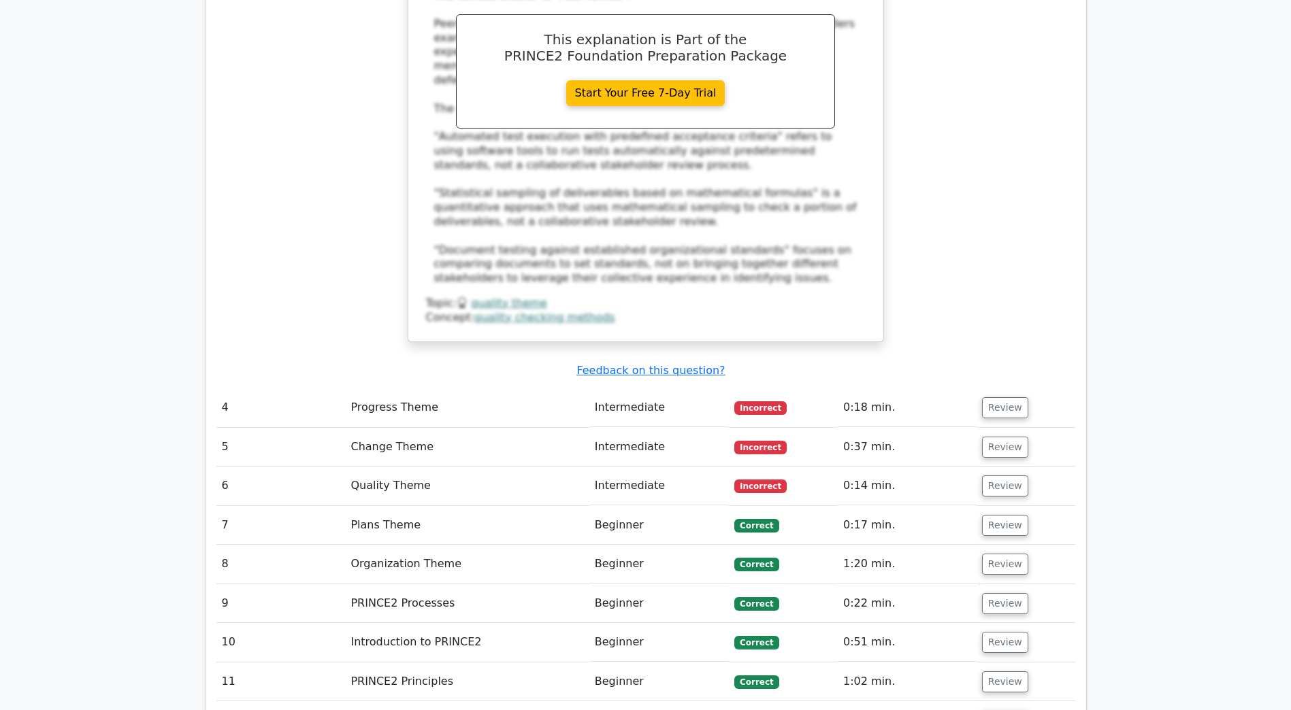
scroll to position [2517, 0]
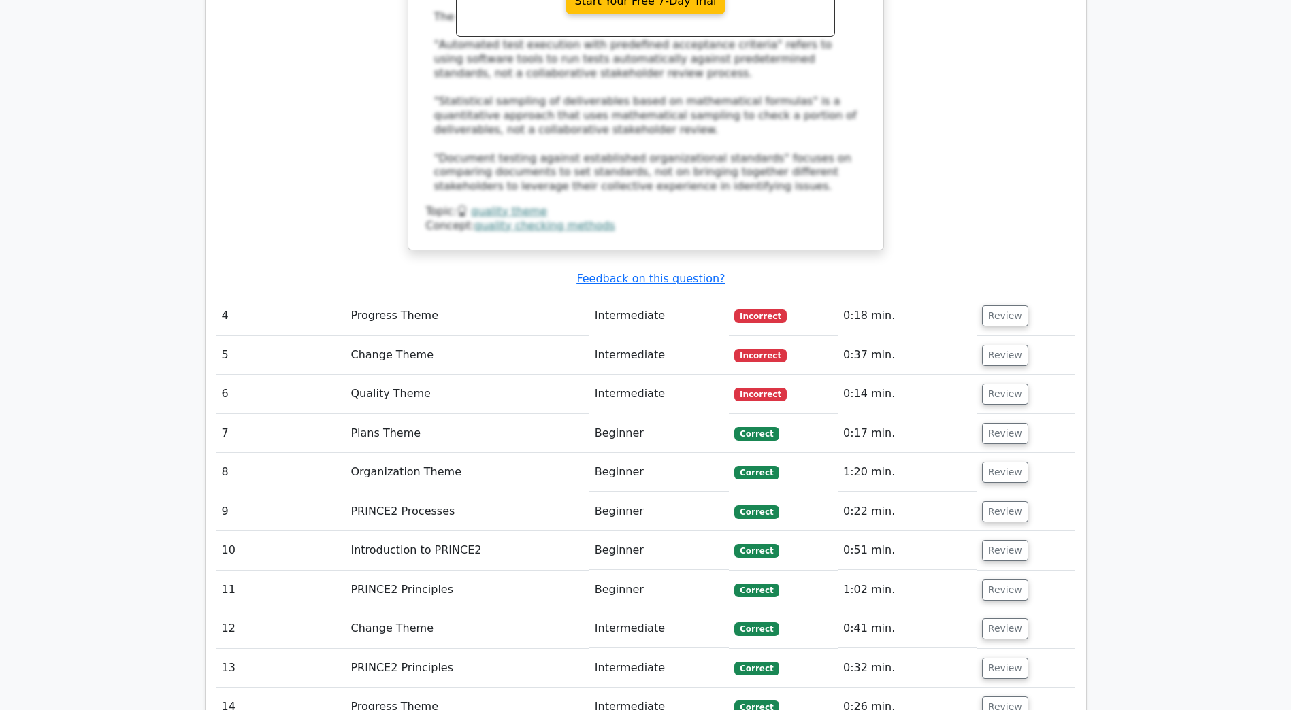
click at [492, 297] on td "Progress Theme" at bounding box center [467, 316] width 244 height 39
click at [1003, 305] on button "Review" at bounding box center [1005, 315] width 46 height 21
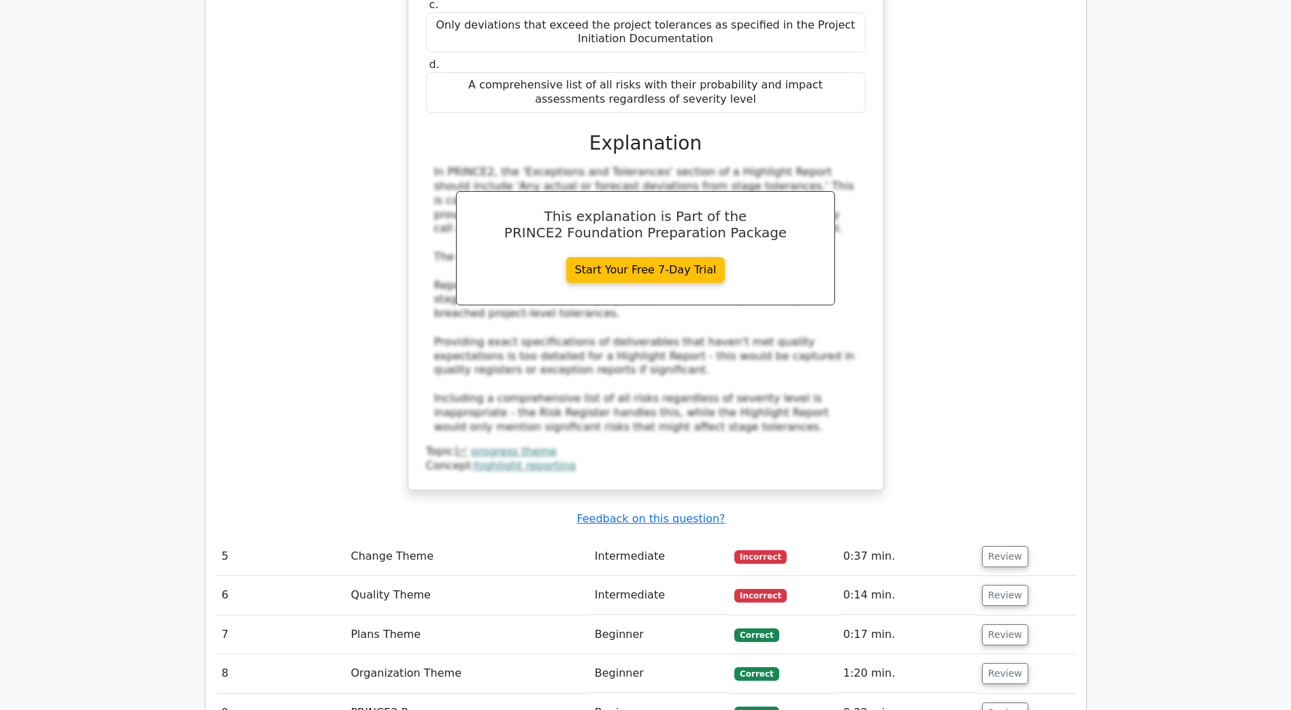
scroll to position [3061, 0]
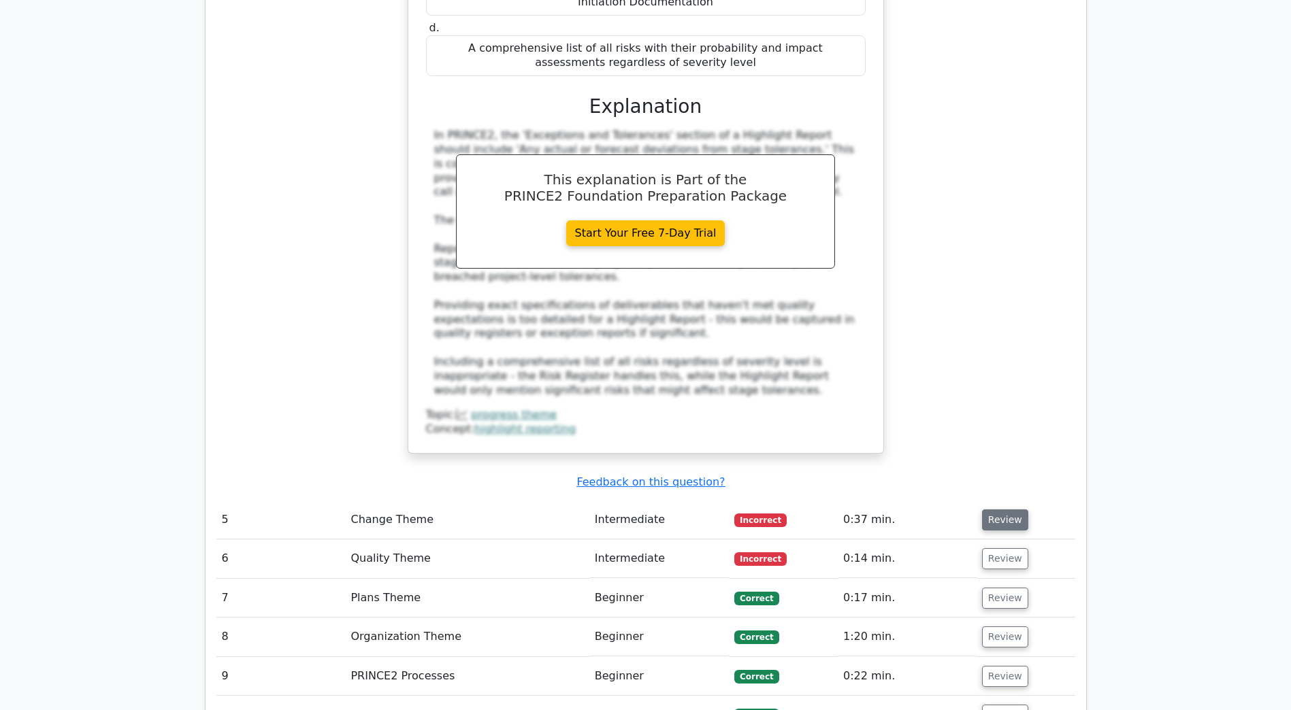
click at [999, 510] on button "Review" at bounding box center [1005, 520] width 46 height 21
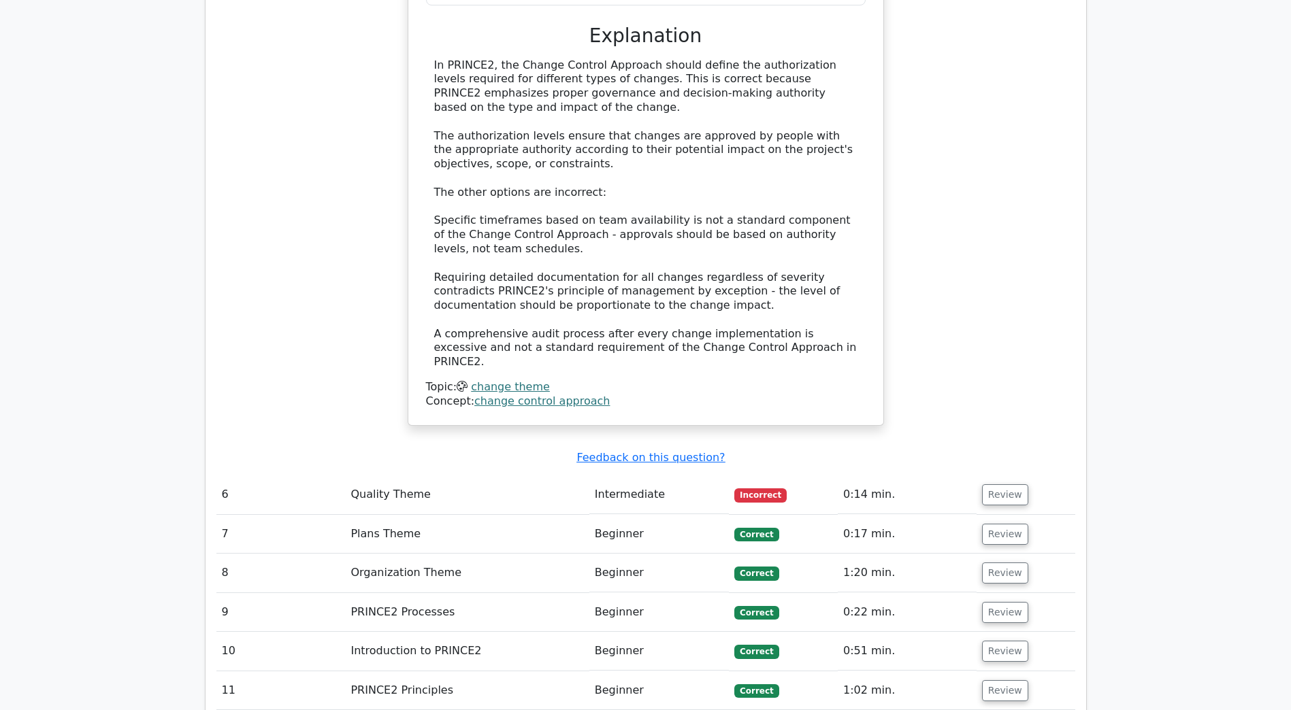
scroll to position [3878, 0]
click at [993, 483] on button "Review" at bounding box center [1005, 493] width 46 height 21
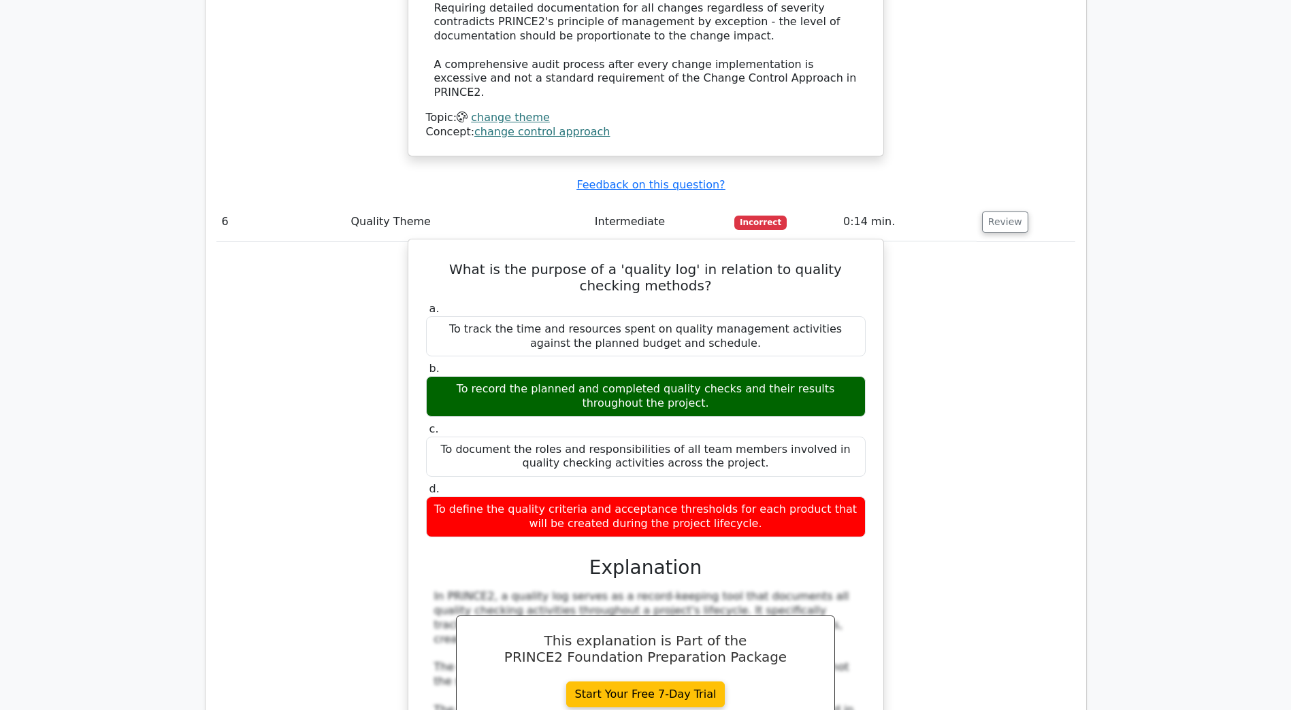
scroll to position [4150, 0]
drag, startPoint x: 624, startPoint y: 301, endPoint x: 693, endPoint y: 301, distance: 69.4
click at [693, 376] on div "To record the planned and completed quality checks and their results throughout…" at bounding box center [645, 396] width 439 height 41
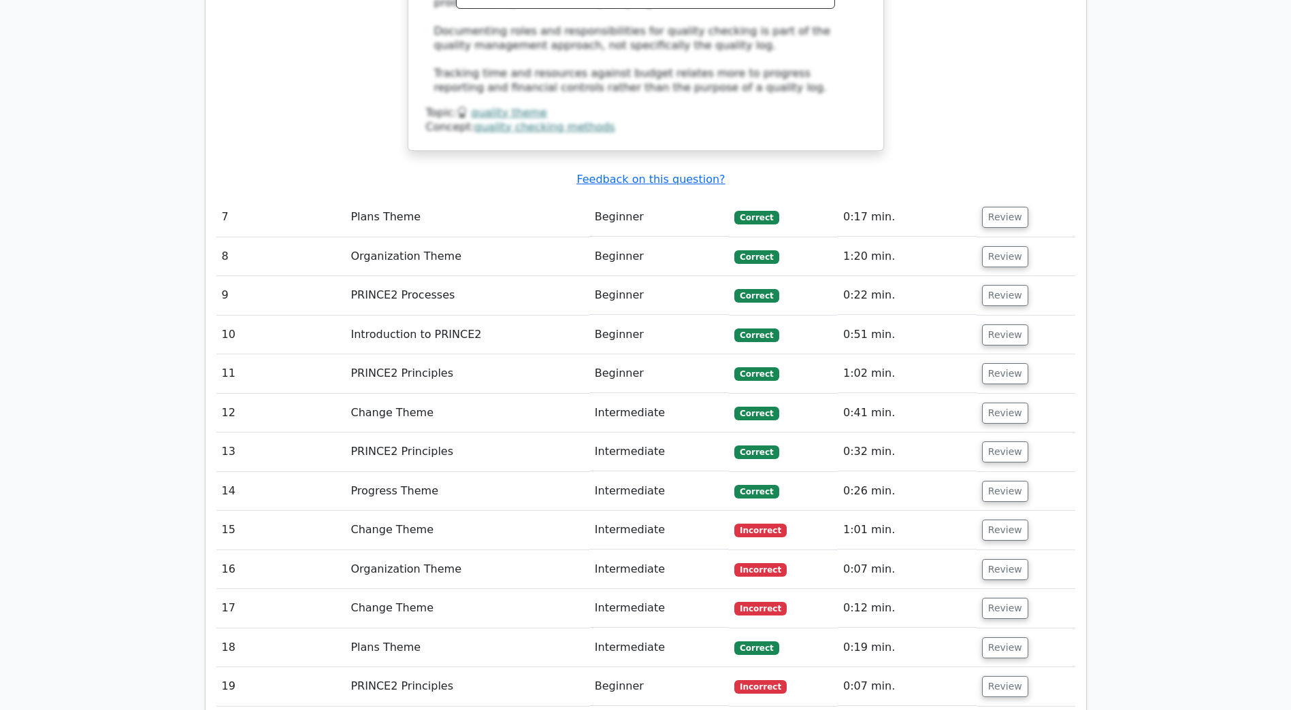
scroll to position [4898, 0]
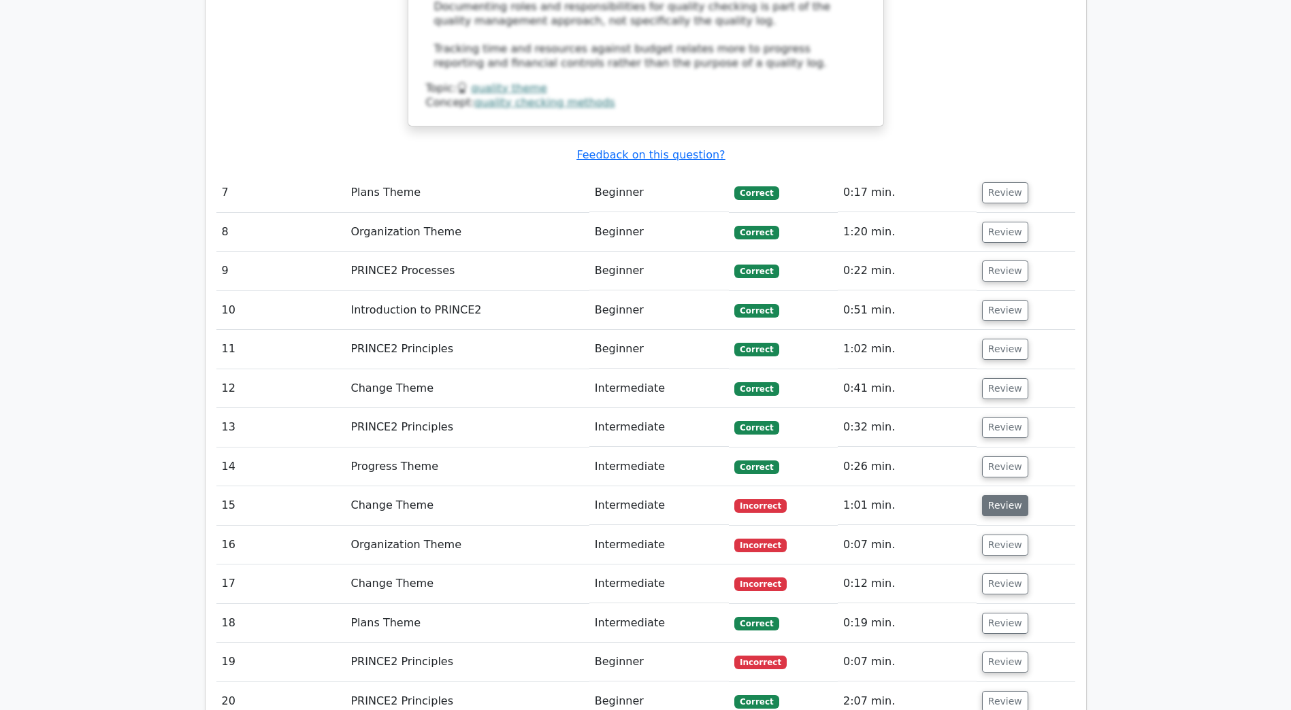
click at [1005, 495] on button "Review" at bounding box center [1005, 505] width 46 height 21
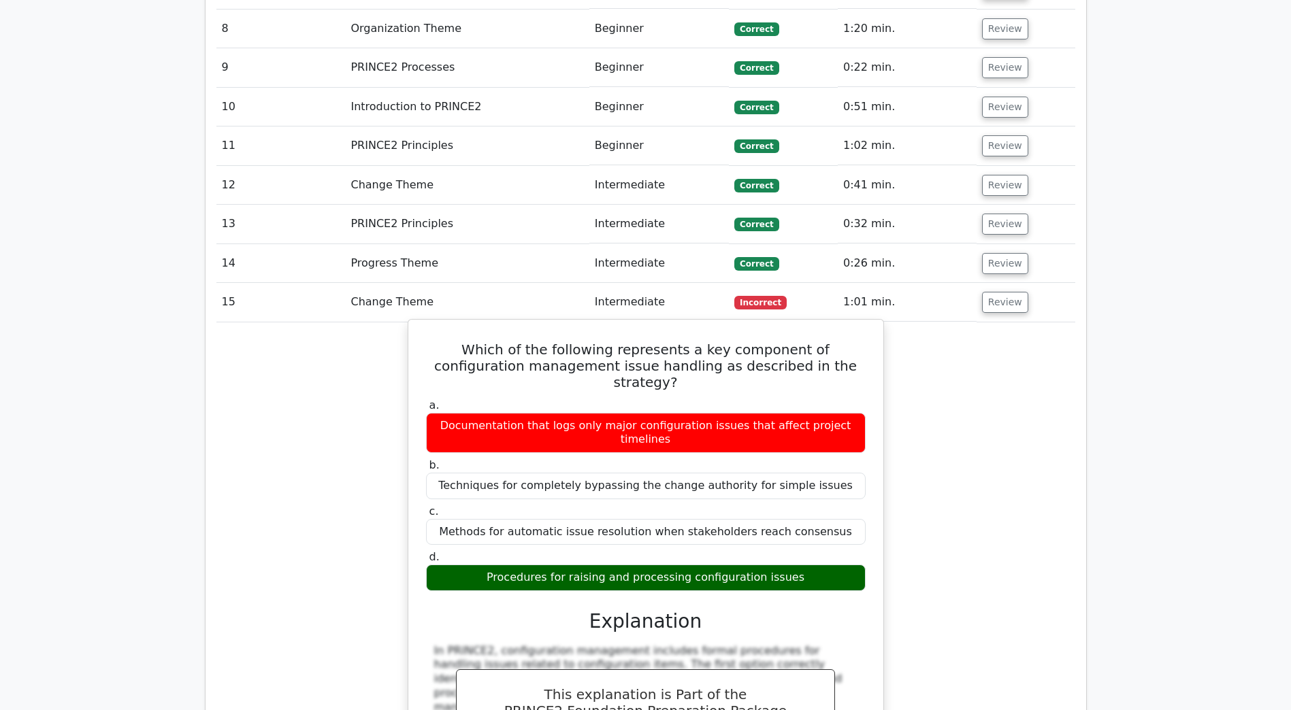
scroll to position [5102, 0]
